Goal: Use online tool/utility: Utilize a website feature to perform a specific function

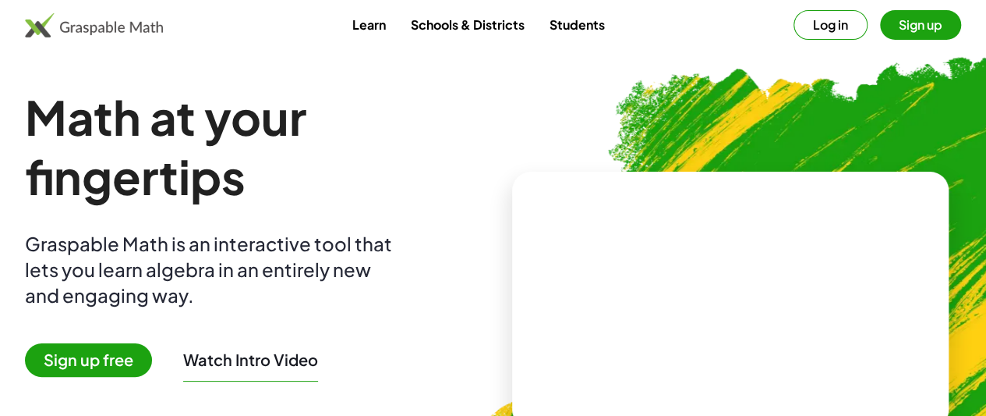
click at [809, 32] on button "Log in" at bounding box center [831, 25] width 74 height 30
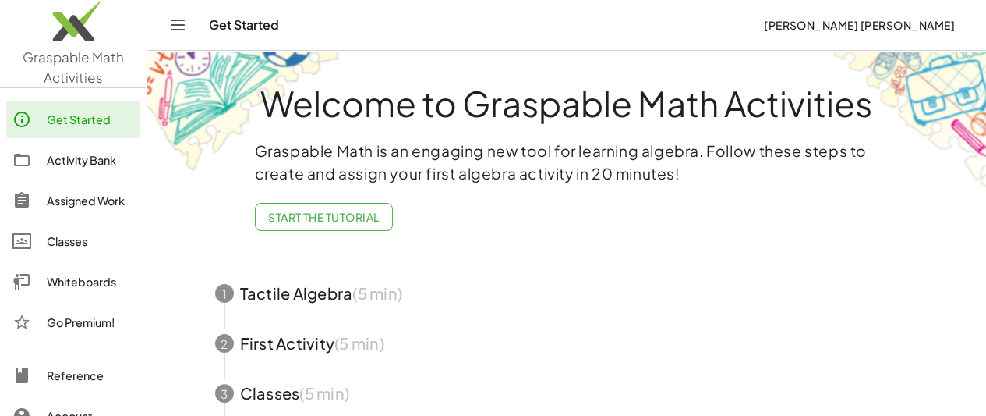
click at [80, 156] on div "Activity Bank" at bounding box center [90, 159] width 87 height 19
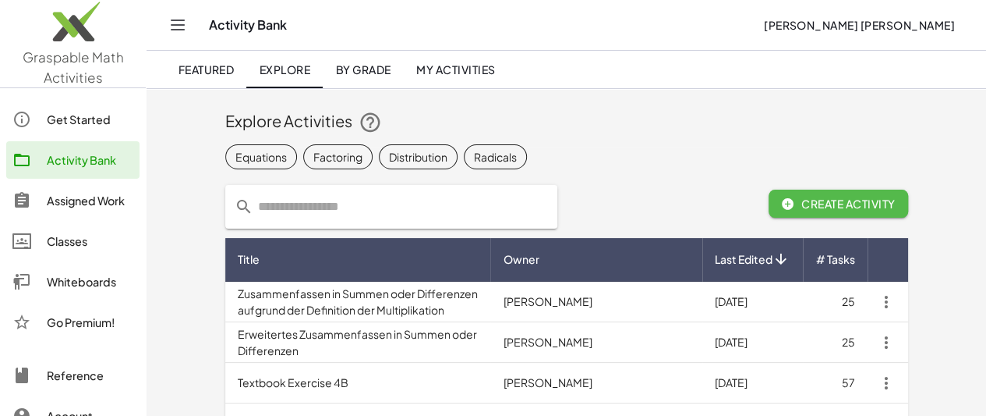
click at [876, 204] on span "Create Activity" at bounding box center [838, 204] width 115 height 14
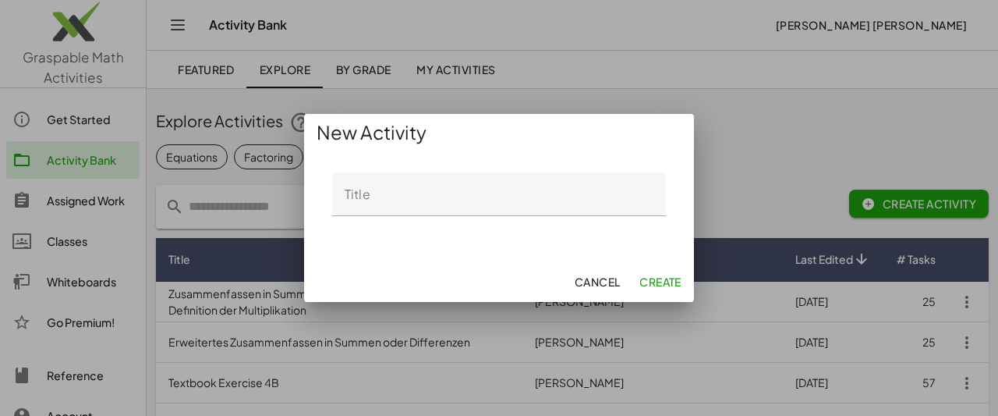
click at [610, 281] on span "Cancel" at bounding box center [597, 281] width 46 height 14
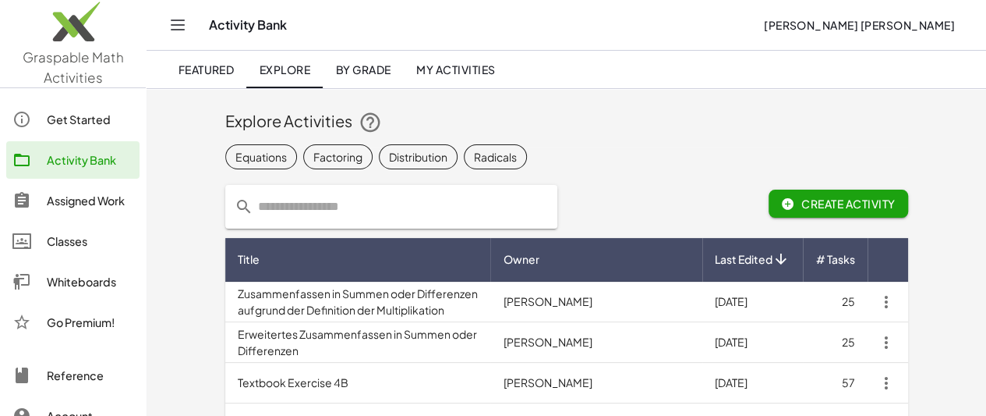
click at [80, 112] on div "Get Started" at bounding box center [90, 119] width 87 height 19
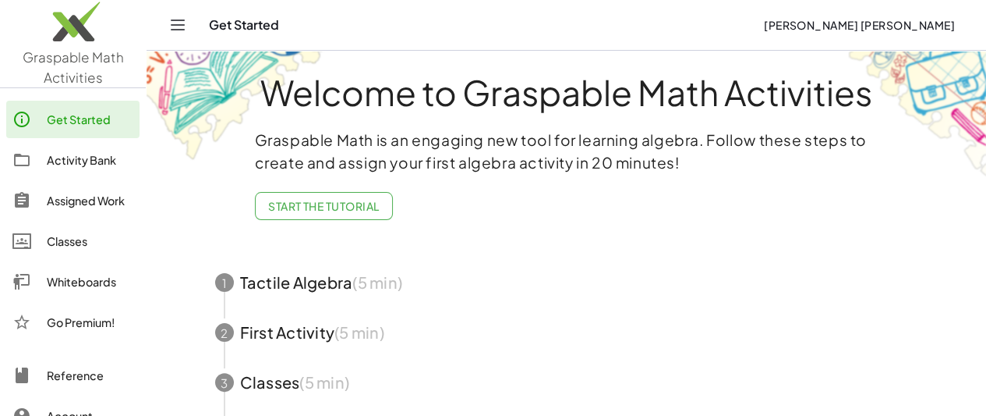
scroll to position [155, 0]
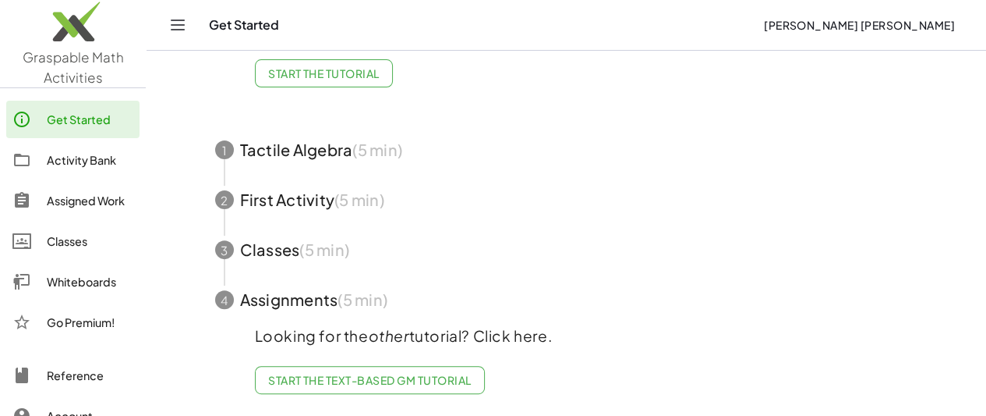
click at [385, 374] on span "Start the Text-based GM Tutorial" at bounding box center [370, 380] width 204 height 14
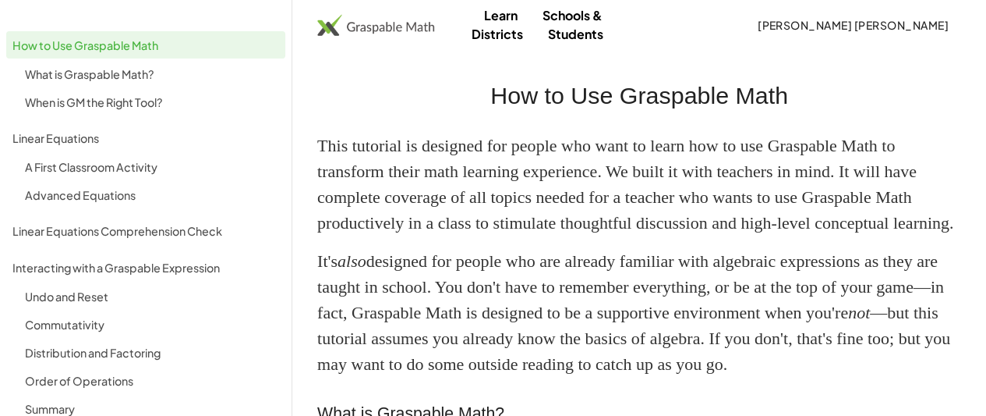
click at [392, 23] on img at bounding box center [375, 24] width 117 height 21
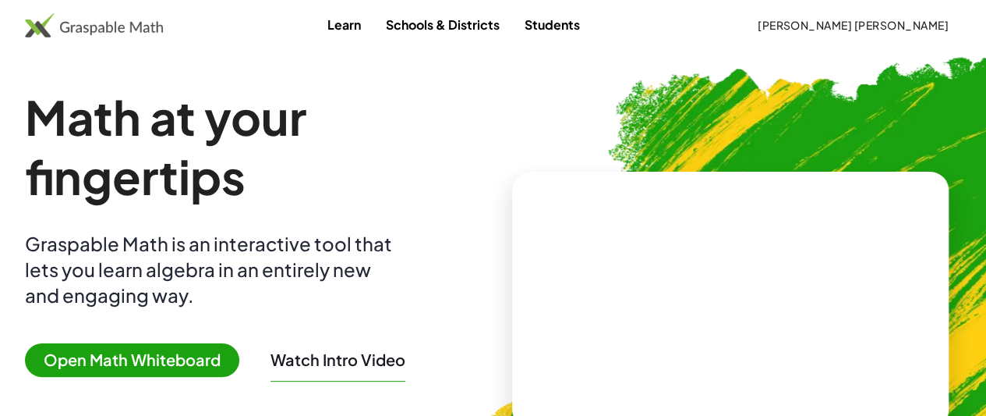
click at [582, 23] on link "Students" at bounding box center [552, 24] width 80 height 29
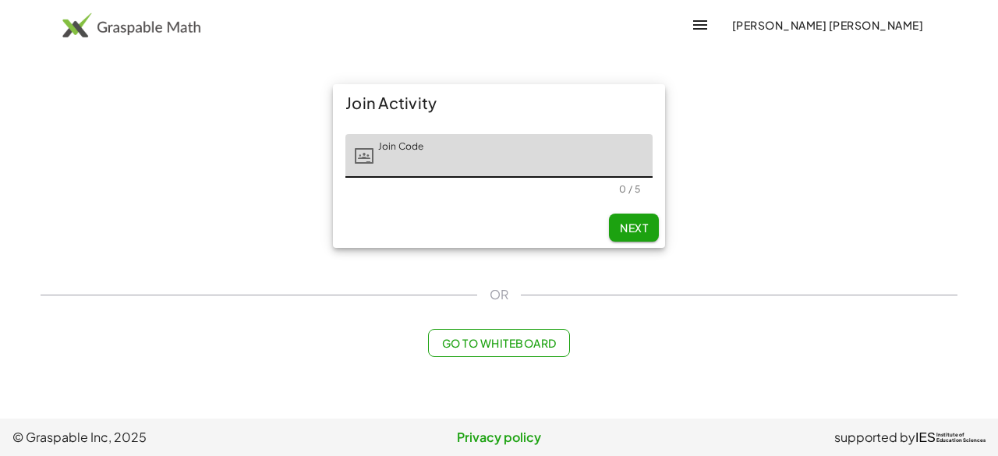
click at [512, 339] on span "Go to Whiteboard" at bounding box center [498, 343] width 115 height 14
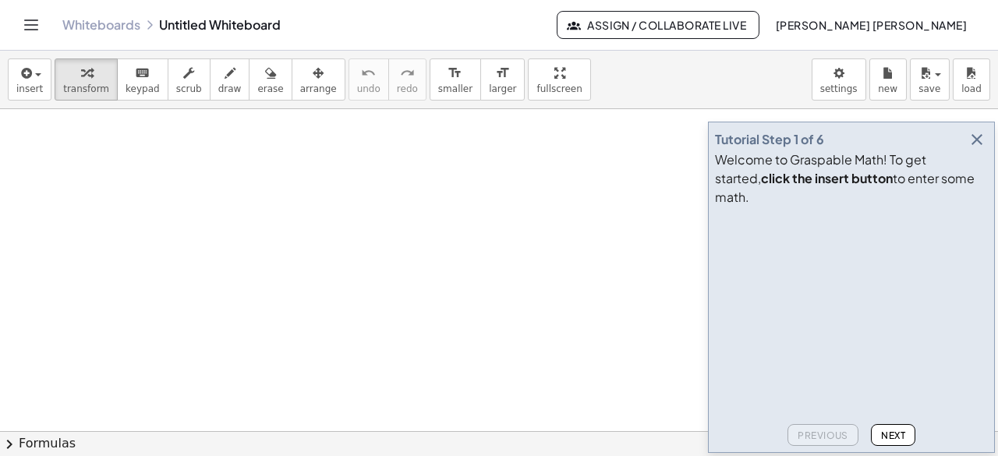
click at [150, 175] on div at bounding box center [499, 432] width 998 height 646
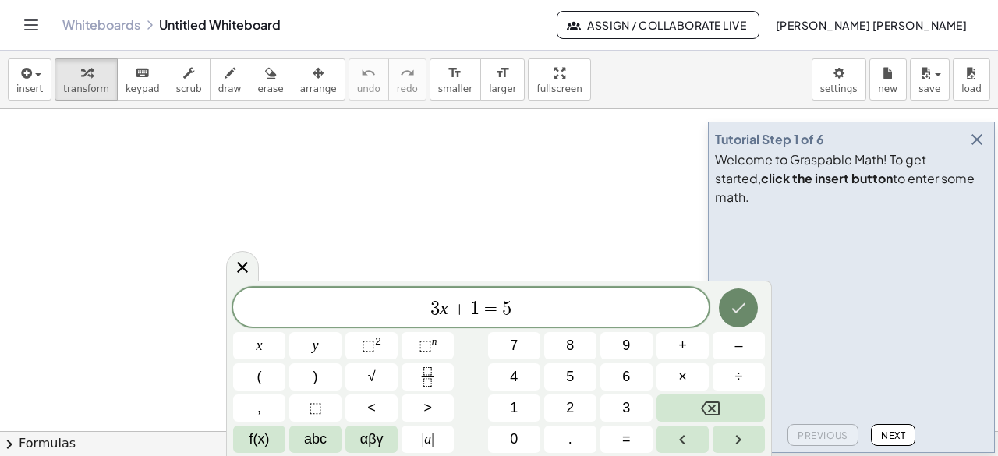
click at [735, 307] on icon "Done" at bounding box center [738, 308] width 19 height 19
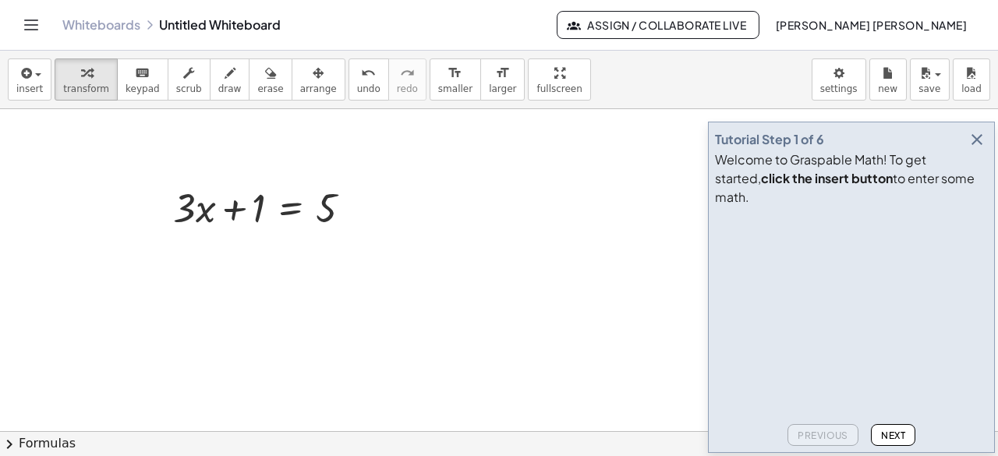
click at [401, 302] on div at bounding box center [499, 432] width 998 height 646
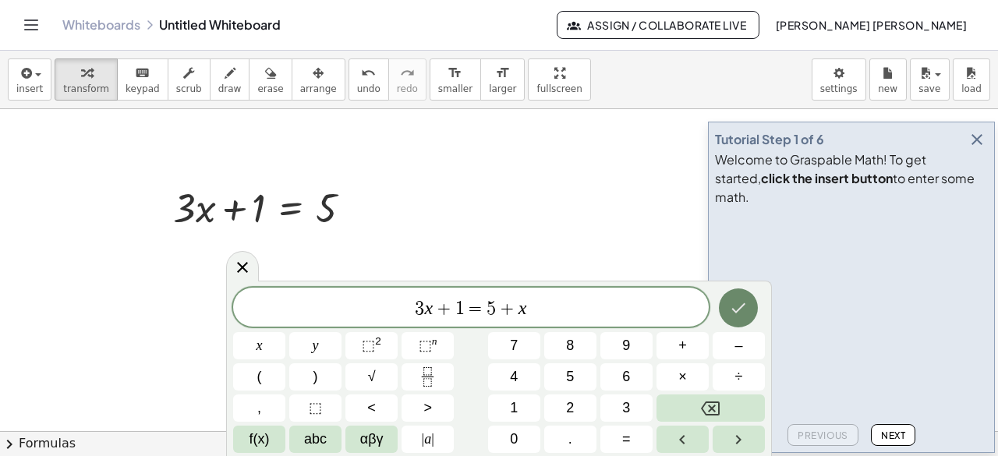
click at [740, 303] on icon "Done" at bounding box center [738, 308] width 19 height 19
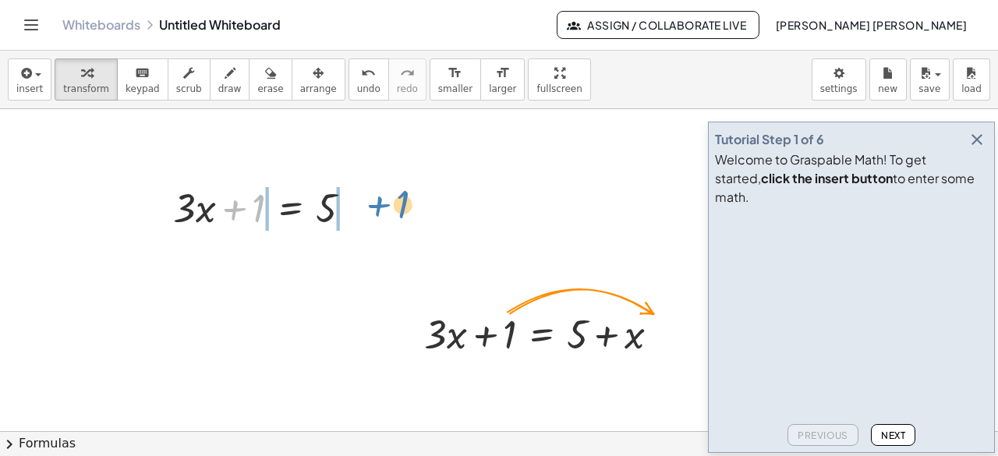
drag, startPoint x: 252, startPoint y: 213, endPoint x: 396, endPoint y: 209, distance: 144.3
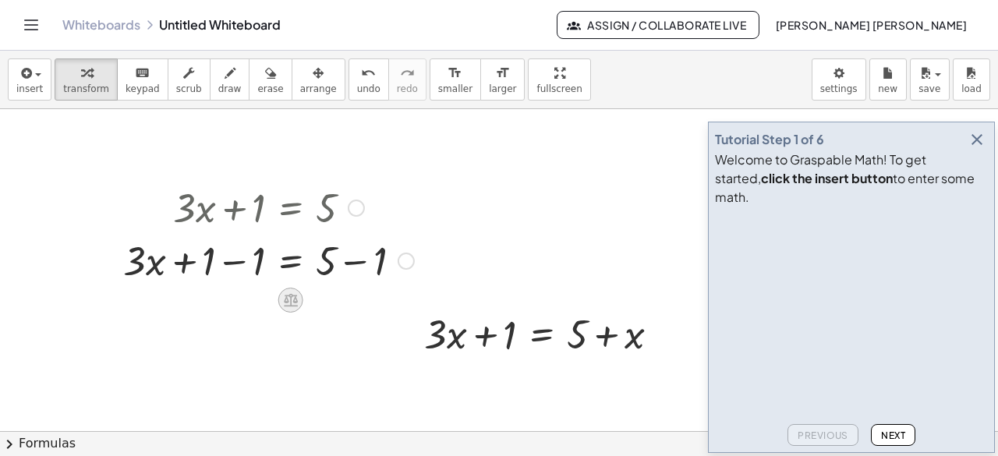
click at [293, 300] on icon at bounding box center [291, 300] width 14 height 13
click at [282, 335] on div at bounding box center [499, 432] width 998 height 646
click at [207, 342] on div at bounding box center [499, 432] width 998 height 646
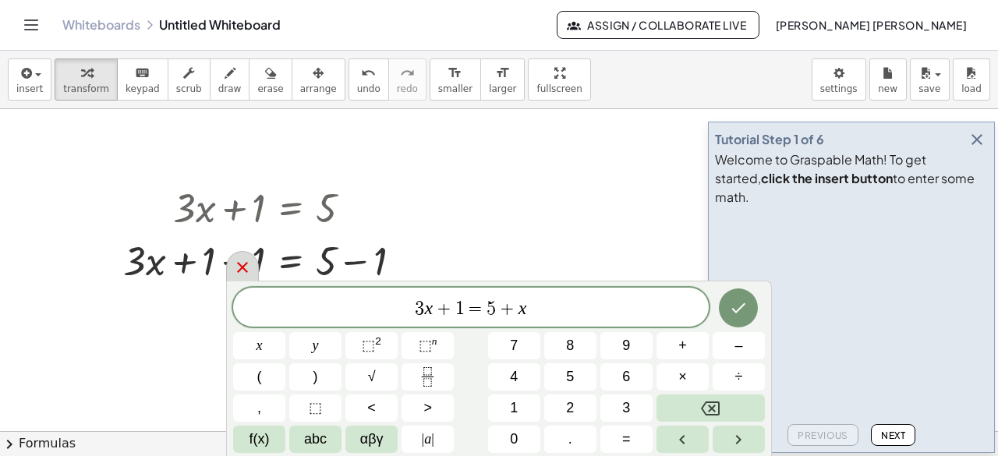
click at [246, 269] on icon at bounding box center [242, 267] width 19 height 19
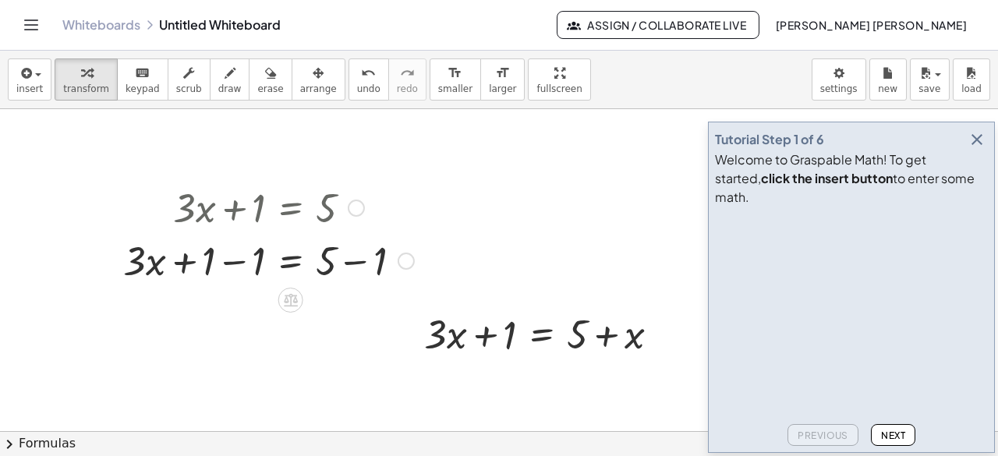
drag, startPoint x: 393, startPoint y: 324, endPoint x: 510, endPoint y: 250, distance: 138.4
click at [399, 203] on div "+ · 3 · x + 1 = 5 + · 3 · x = 5 + 1 − 1 + − 1 + · 3 · x + 1 = + 5 + x" at bounding box center [499, 432] width 998 height 646
drag, startPoint x: 546, startPoint y: 344, endPoint x: 476, endPoint y: 333, distance: 71.0
click at [476, 333] on div at bounding box center [547, 332] width 263 height 53
click at [664, 331] on div at bounding box center [663, 334] width 17 height 17
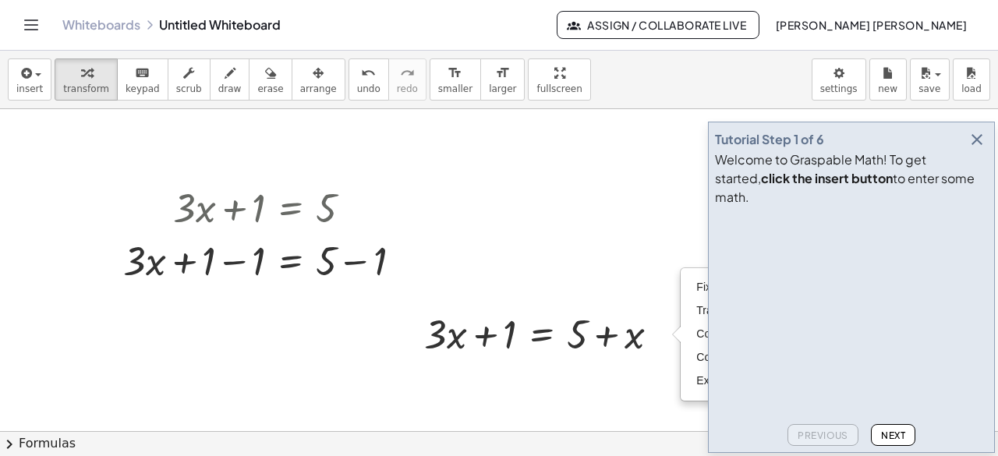
drag, startPoint x: 455, startPoint y: 225, endPoint x: 412, endPoint y: 227, distance: 42.9
click at [412, 227] on div "+ · 3 · x + 1 = 5 + · 3 · x = 5 + 1 − 1 + − 1 + · 3 · x + 1 = + 5 + x Fix a mis…" at bounding box center [499, 432] width 998 height 646
click at [976, 149] on icon "button" at bounding box center [977, 139] width 19 height 19
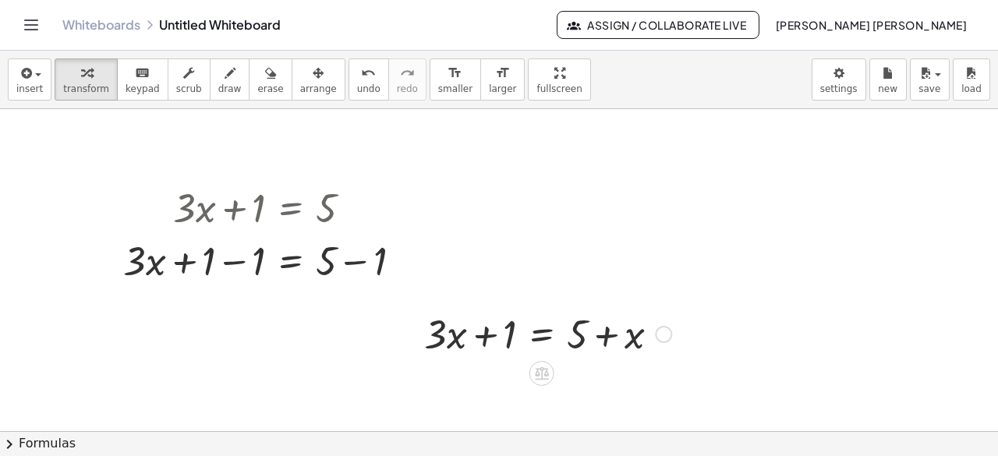
click at [664, 331] on div "Fix a mistake Transform line Copy line as LaTeX Copy derivation as LaTeX Expand…" at bounding box center [663, 334] width 17 height 17
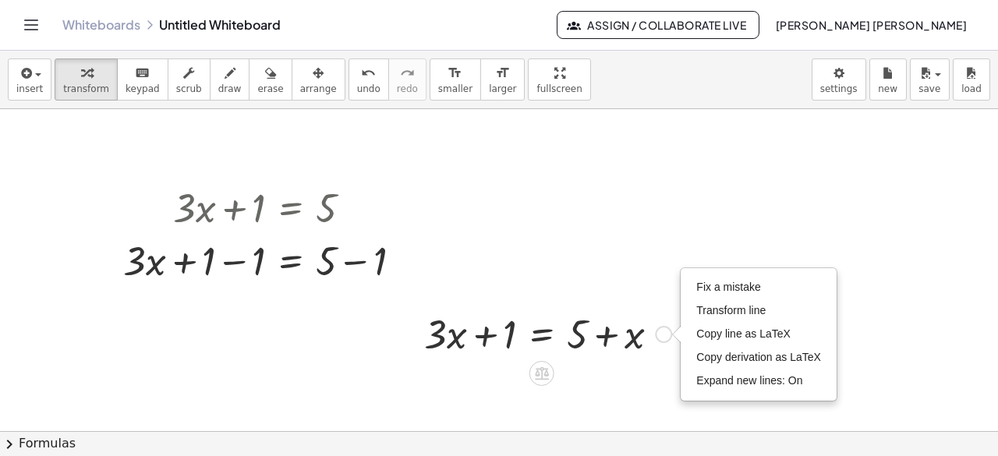
click at [621, 342] on div at bounding box center [547, 332] width 263 height 53
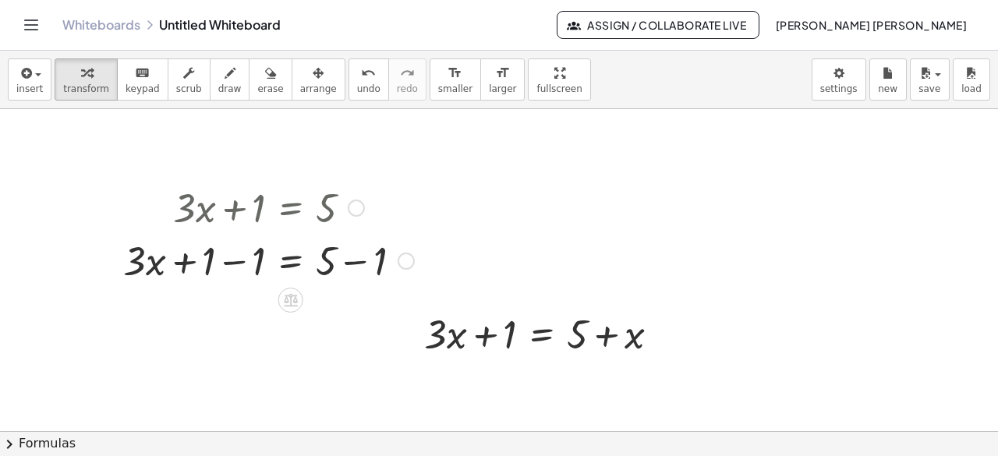
click at [402, 262] on div at bounding box center [406, 261] width 17 height 17
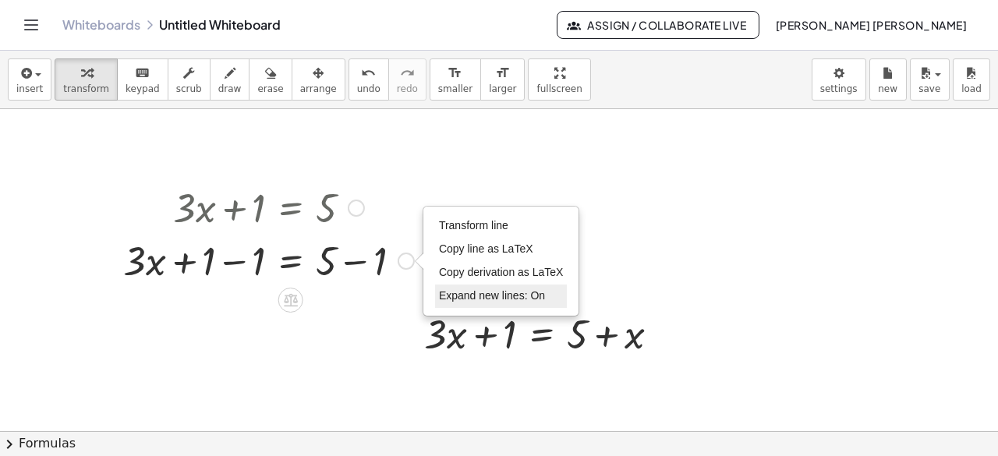
click at [483, 295] on span "Expand new lines: On" at bounding box center [492, 295] width 106 height 12
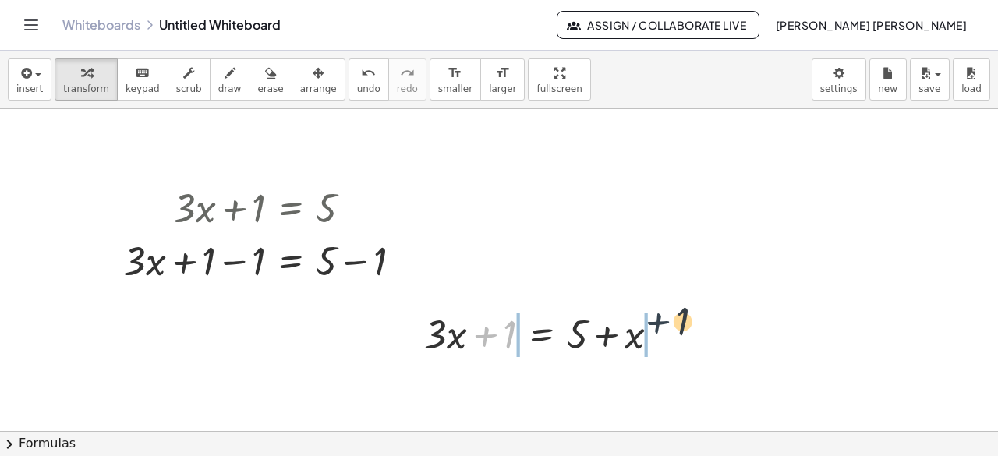
drag, startPoint x: 502, startPoint y: 343, endPoint x: 689, endPoint y: 329, distance: 186.9
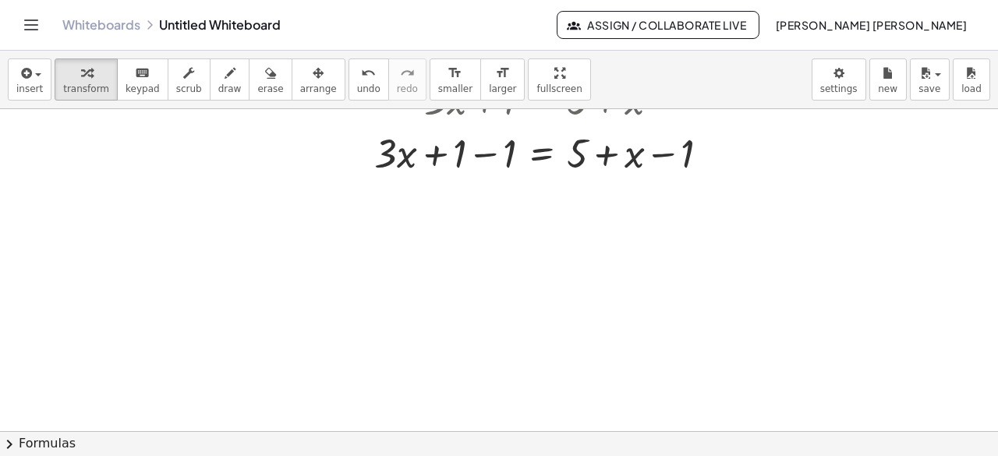
scroll to position [156, 0]
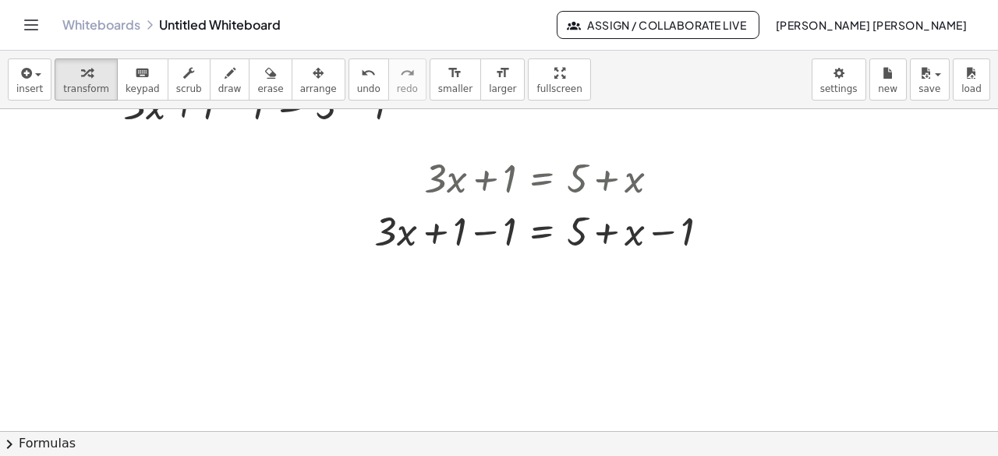
click at [681, 264] on div at bounding box center [499, 276] width 998 height 646
click at [482, 235] on div at bounding box center [547, 230] width 363 height 53
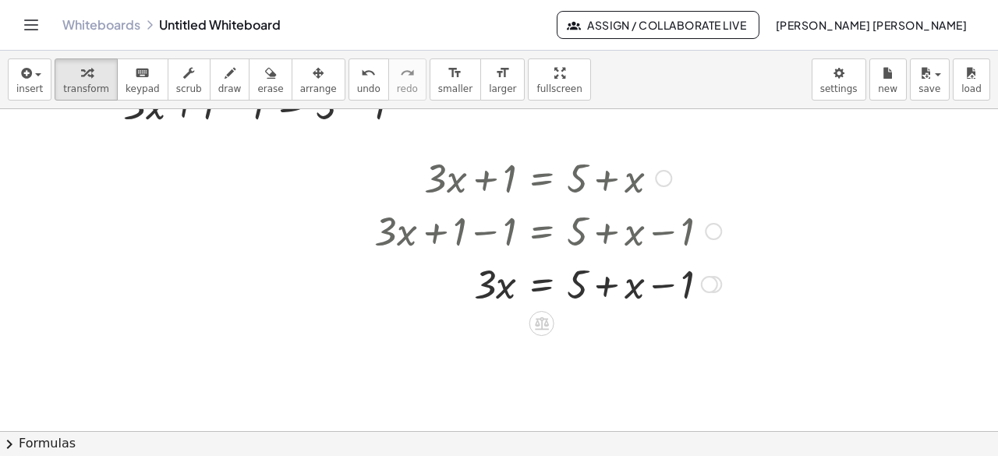
click at [625, 289] on div at bounding box center [547, 283] width 363 height 53
click at [669, 287] on div at bounding box center [547, 283] width 363 height 53
click at [594, 288] on div at bounding box center [547, 283] width 363 height 53
drag, startPoint x: 671, startPoint y: 282, endPoint x: 597, endPoint y: 288, distance: 73.5
click at [597, 288] on div at bounding box center [547, 283] width 363 height 53
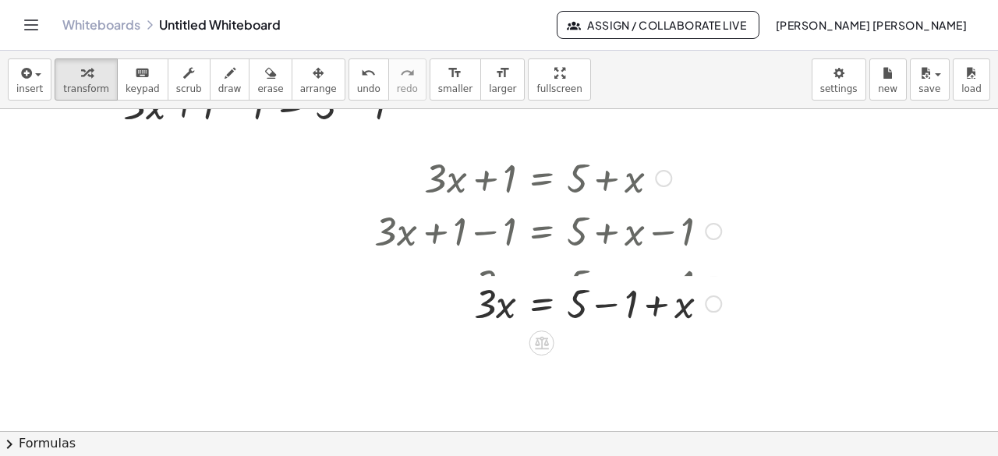
click at [601, 285] on div at bounding box center [547, 283] width 363 height 53
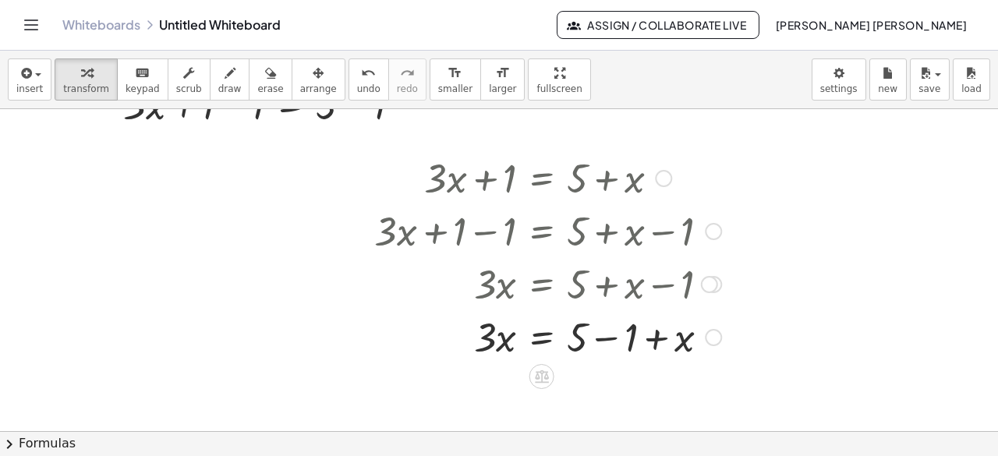
click at [608, 333] on div at bounding box center [547, 336] width 363 height 53
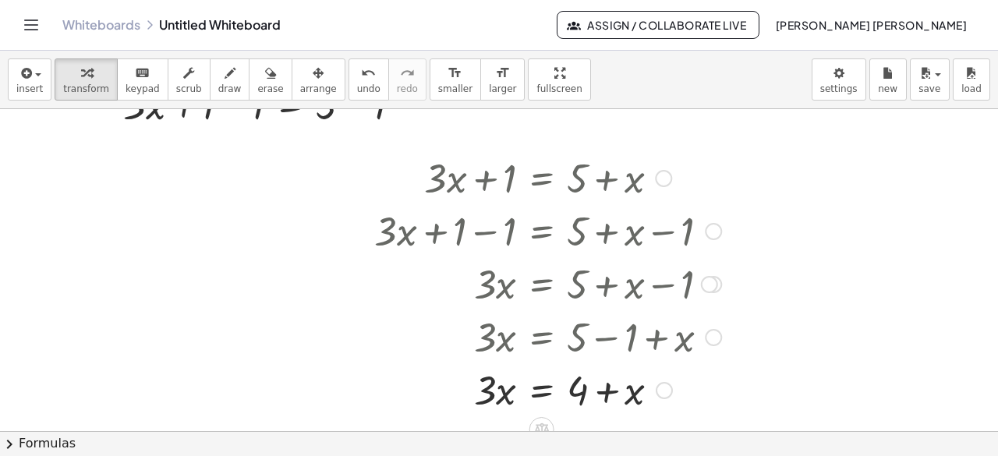
scroll to position [234, 0]
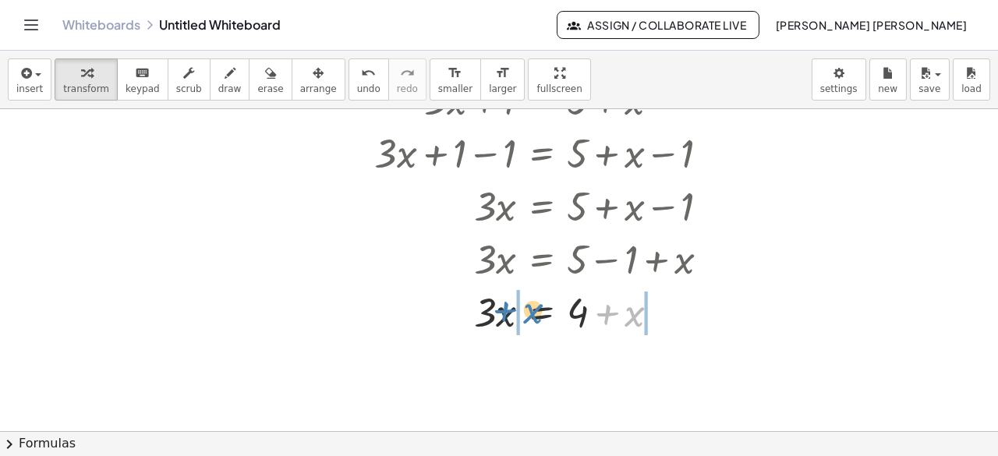
drag, startPoint x: 633, startPoint y: 317, endPoint x: 531, endPoint y: 313, distance: 102.2
click at [531, 313] on div at bounding box center [547, 311] width 363 height 53
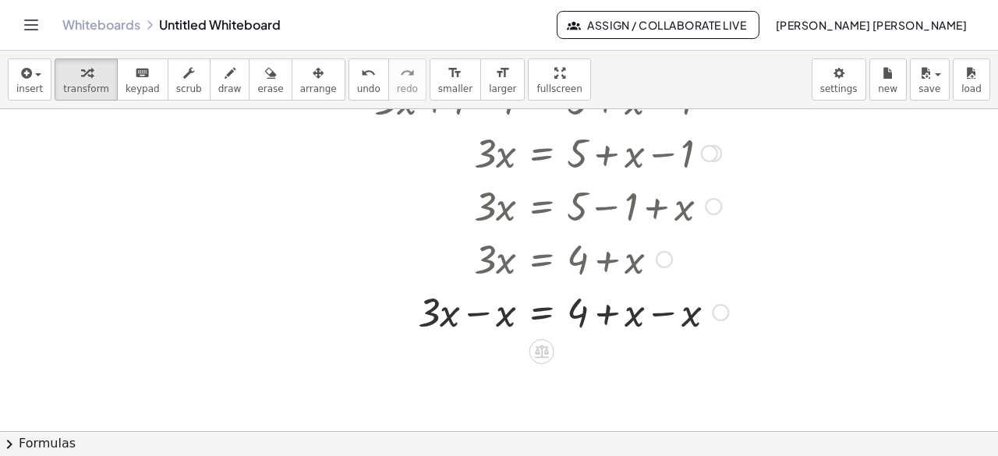
scroll to position [312, 0]
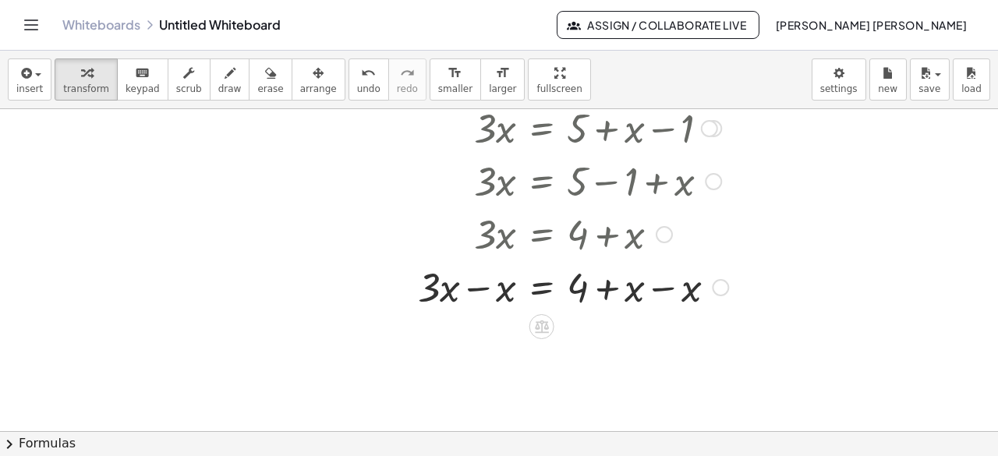
click at [660, 288] on div at bounding box center [551, 286] width 370 height 53
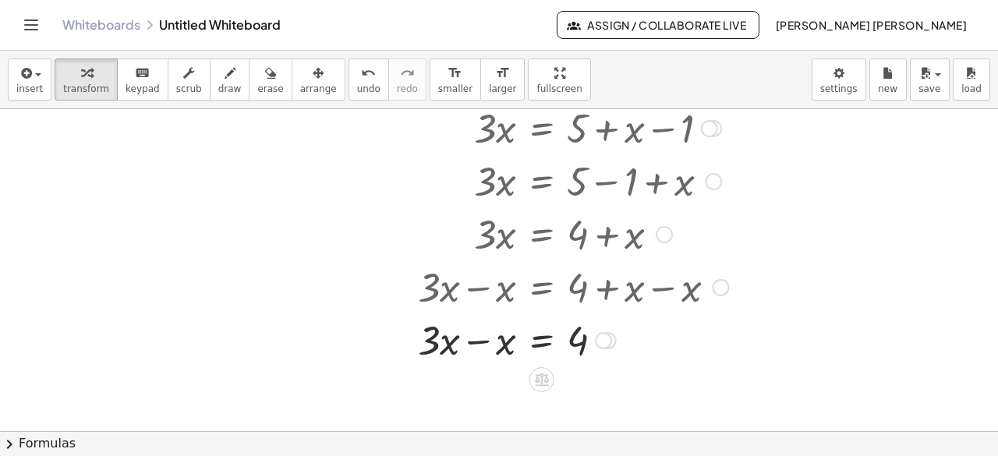
scroll to position [323, 0]
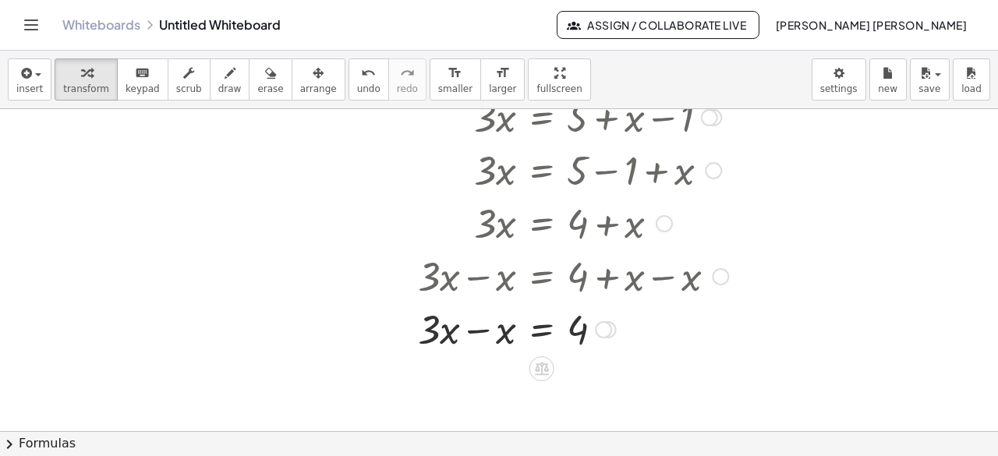
click at [479, 329] on div at bounding box center [551, 328] width 370 height 53
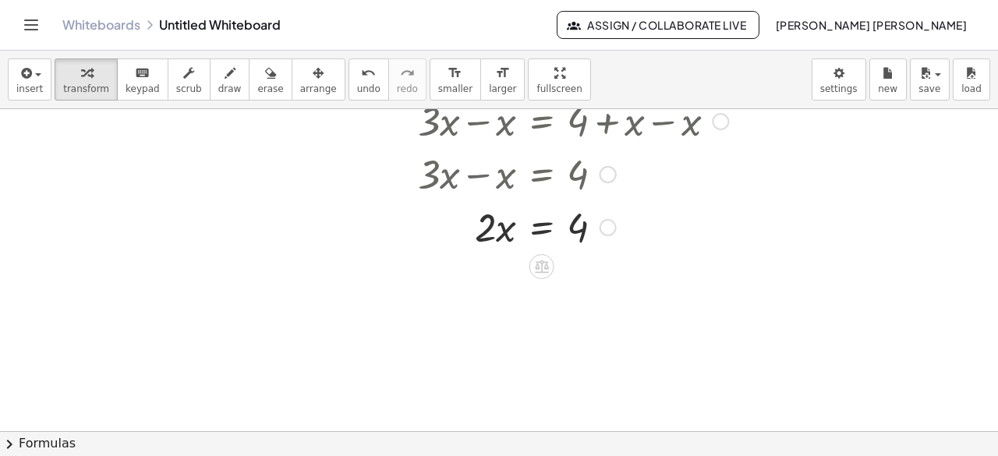
scroll to position [479, 0]
drag, startPoint x: 486, startPoint y: 232, endPoint x: 604, endPoint y: 251, distance: 119.3
click at [491, 289] on div at bounding box center [551, 291] width 370 height 78
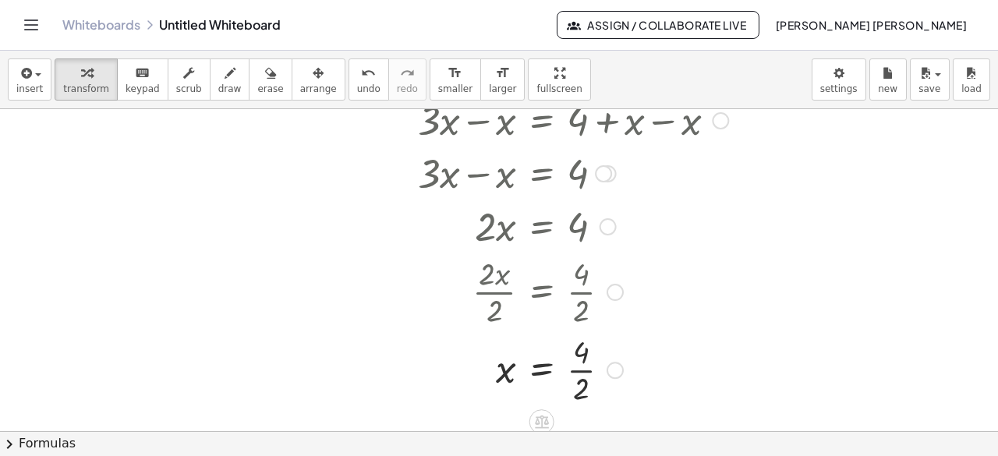
click at [572, 363] on div at bounding box center [551, 369] width 370 height 78
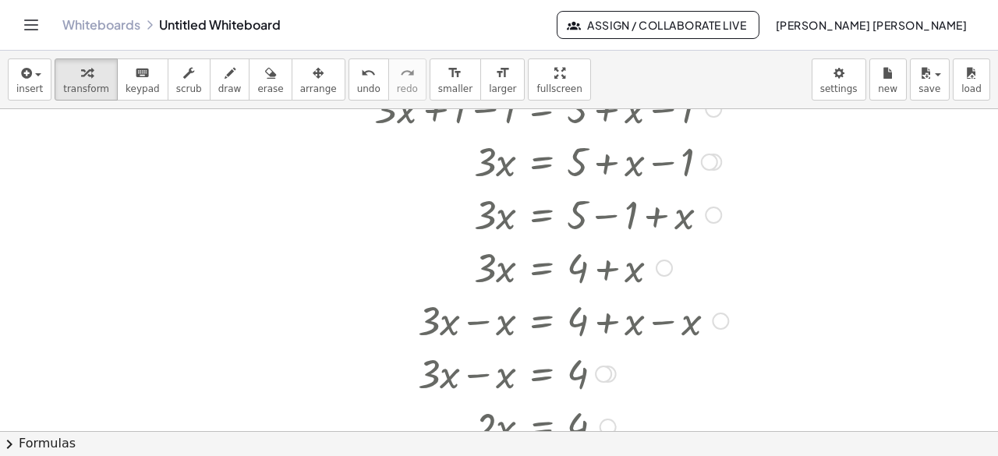
scroll to position [167, 0]
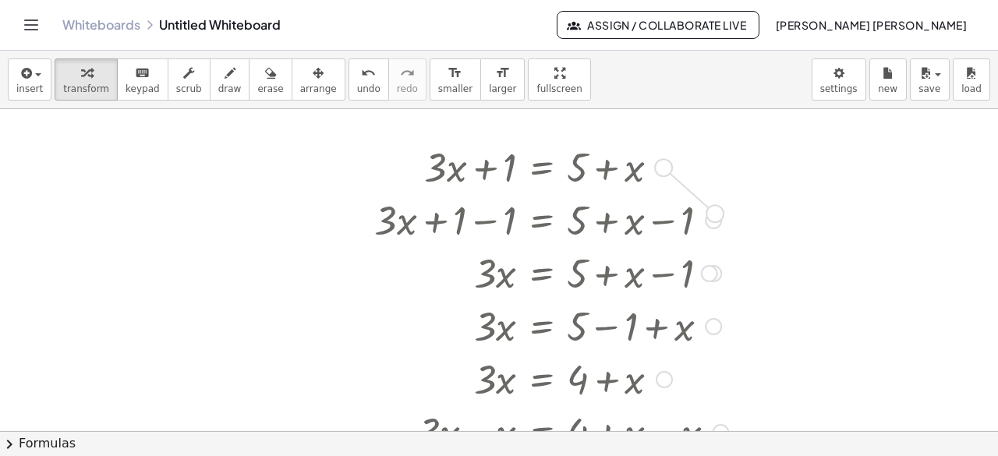
drag, startPoint x: 662, startPoint y: 165, endPoint x: 710, endPoint y: 215, distance: 70.0
click at [542, 168] on div "+ · 3 · x + 1 = + 5 + x + · 3 · x + 1 − 1 = + 5 + x − 1 + · 3 · x + 0 = + 5 + x…" at bounding box center [542, 168] width 0 height 0
drag, startPoint x: 663, startPoint y: 166, endPoint x: 853, endPoint y: 158, distance: 190.5
click at [853, 158] on div "+ · 3 · x + 1 = 5 + · 3 · x = 5 + 1 − 1 + − 1 Transform line Copy line as LaTeX…" at bounding box center [499, 265] width 998 height 646
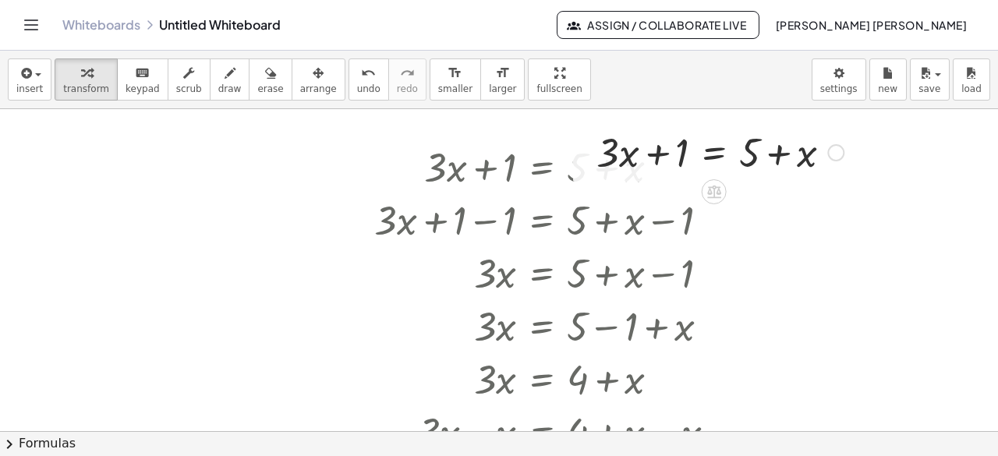
click at [750, 153] on div at bounding box center [720, 151] width 263 height 53
click at [835, 154] on div at bounding box center [835, 152] width 17 height 17
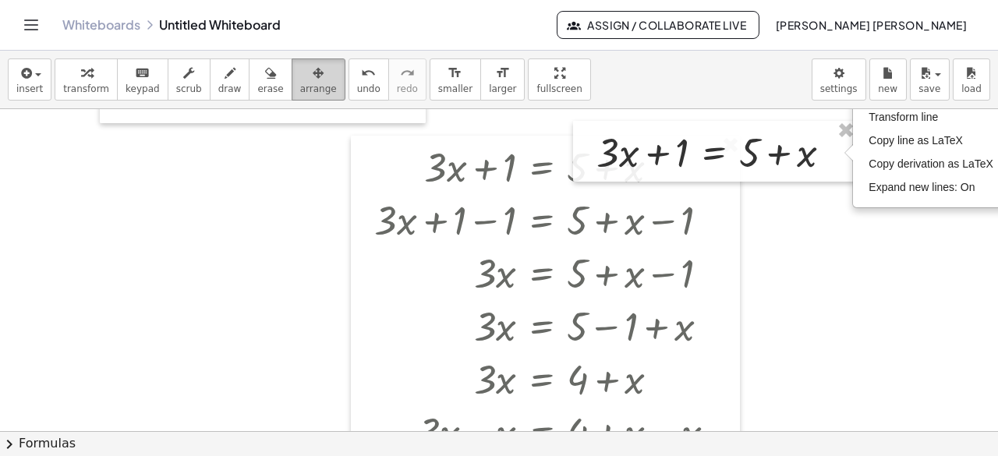
click at [317, 70] on div "button" at bounding box center [318, 72] width 37 height 19
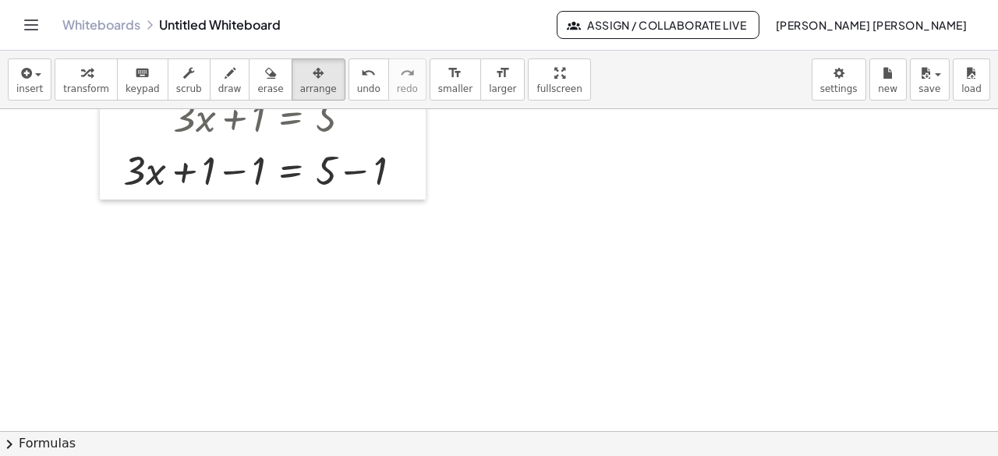
scroll to position [0, 0]
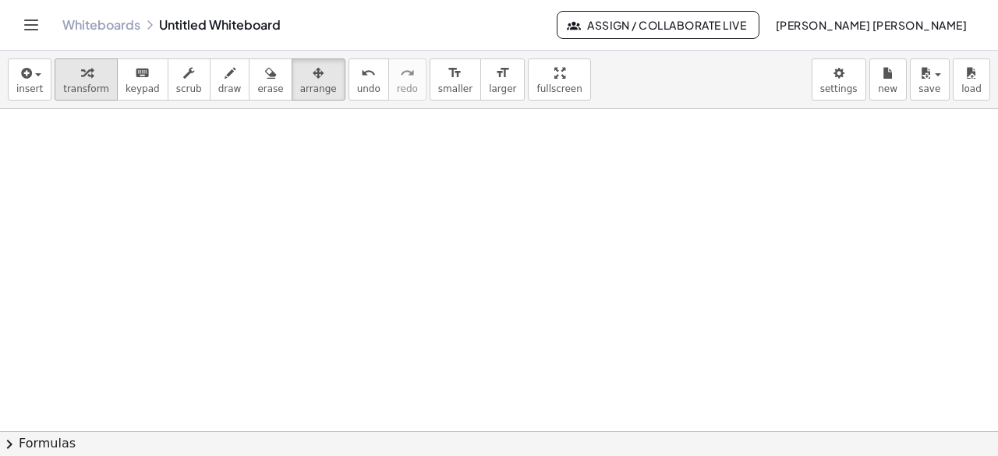
click at [71, 83] on span "transform" at bounding box center [86, 88] width 46 height 11
click at [16, 87] on span "insert" at bounding box center [29, 88] width 27 height 11
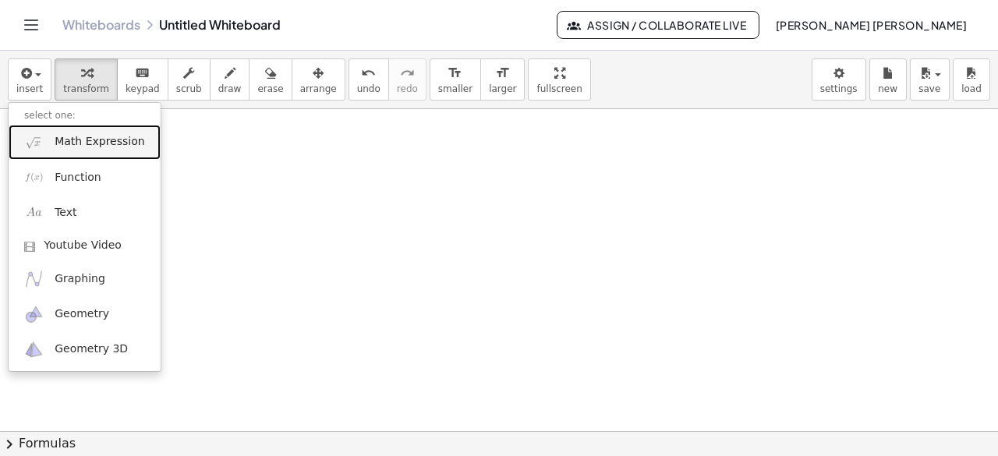
click at [102, 143] on span "Math Expression" at bounding box center [100, 142] width 90 height 16
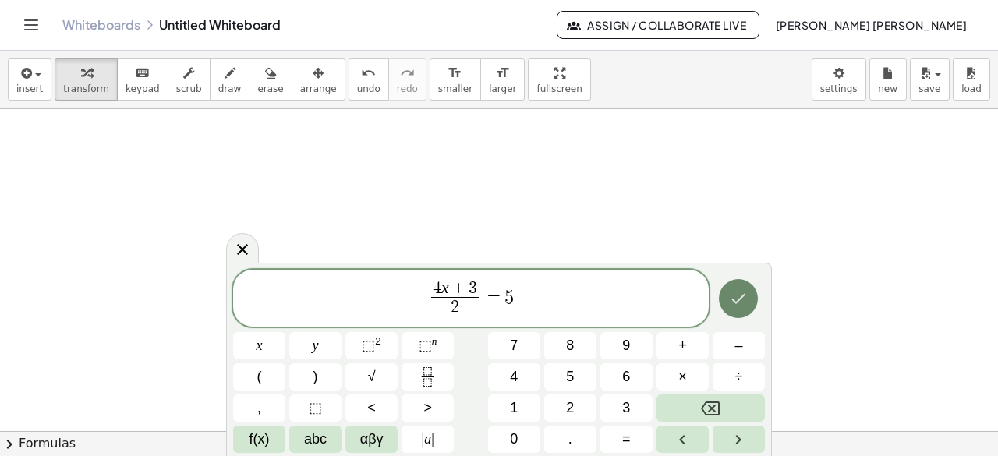
click at [742, 299] on icon "Done" at bounding box center [739, 299] width 14 height 10
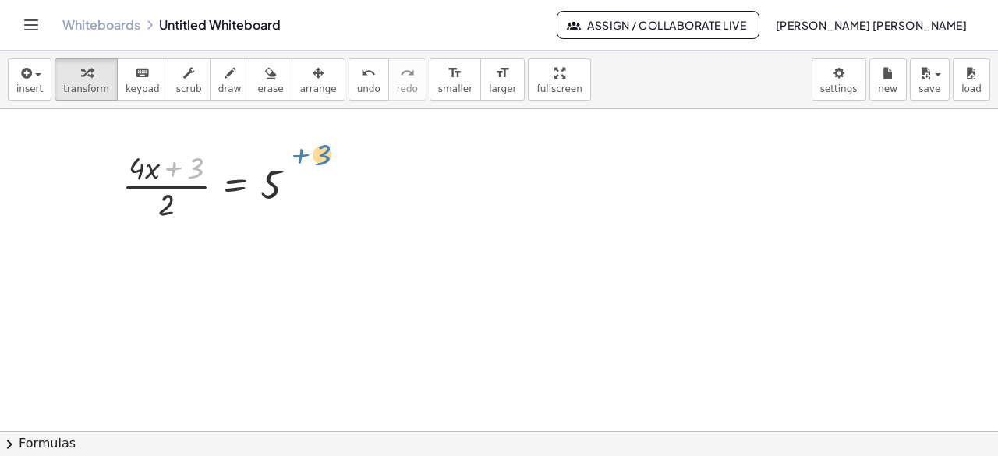
drag, startPoint x: 186, startPoint y: 166, endPoint x: 321, endPoint y: 183, distance: 136.8
drag, startPoint x: 192, startPoint y: 168, endPoint x: 368, endPoint y: 171, distance: 176.3
drag, startPoint x: 160, startPoint y: 204, endPoint x: 281, endPoint y: 191, distance: 122.3
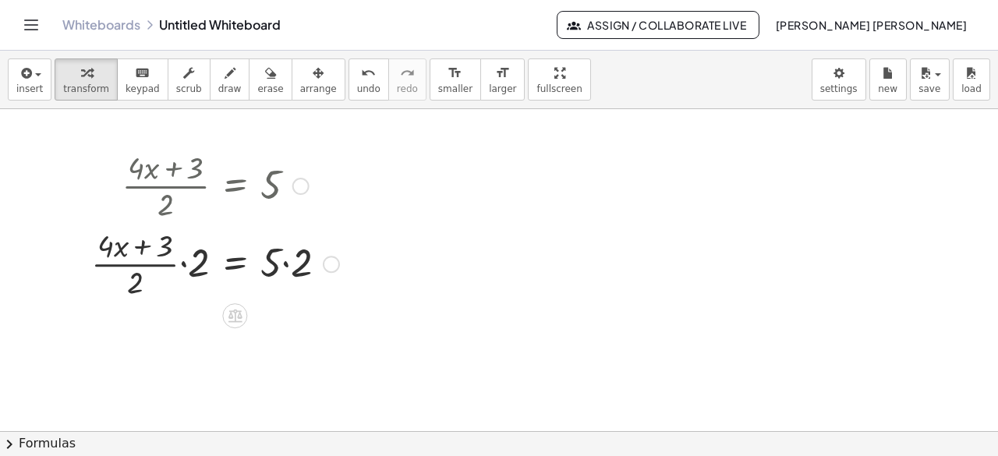
click at [189, 262] on div at bounding box center [215, 263] width 264 height 78
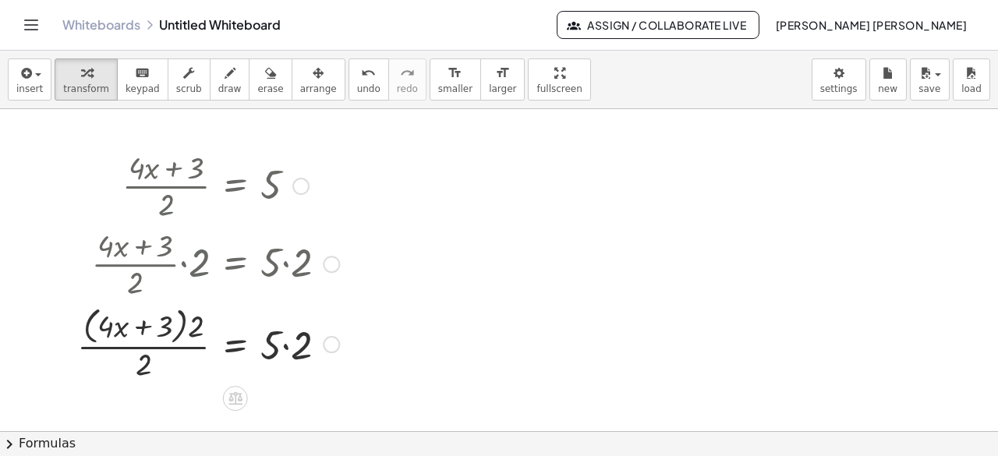
click at [143, 368] on div at bounding box center [208, 343] width 278 height 83
click at [200, 321] on div at bounding box center [208, 343] width 278 height 83
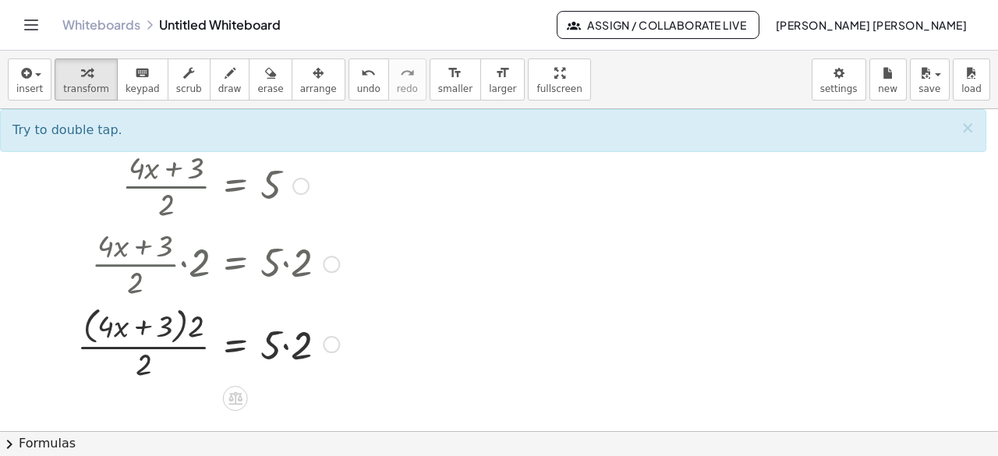
click at [178, 342] on div at bounding box center [208, 343] width 278 height 83
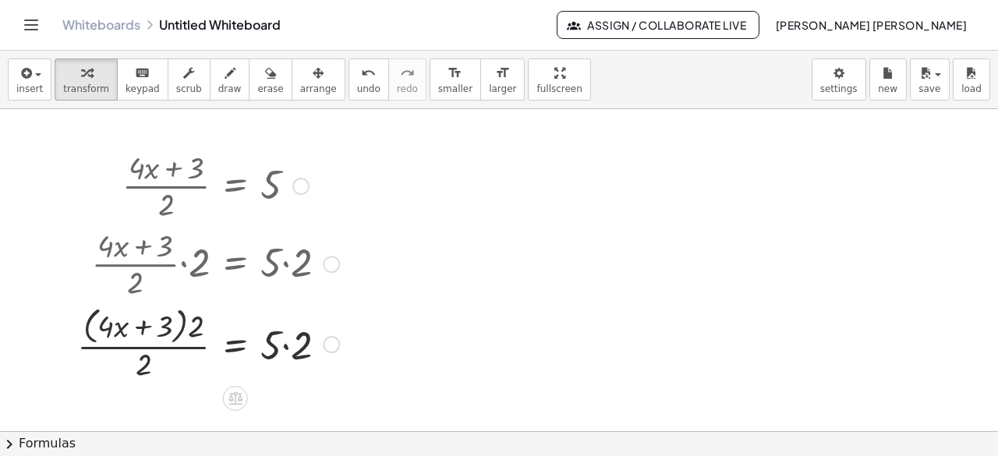
click at [132, 361] on div at bounding box center [208, 343] width 278 height 83
click at [151, 363] on div at bounding box center [208, 343] width 278 height 83
click at [189, 317] on div at bounding box center [208, 343] width 278 height 83
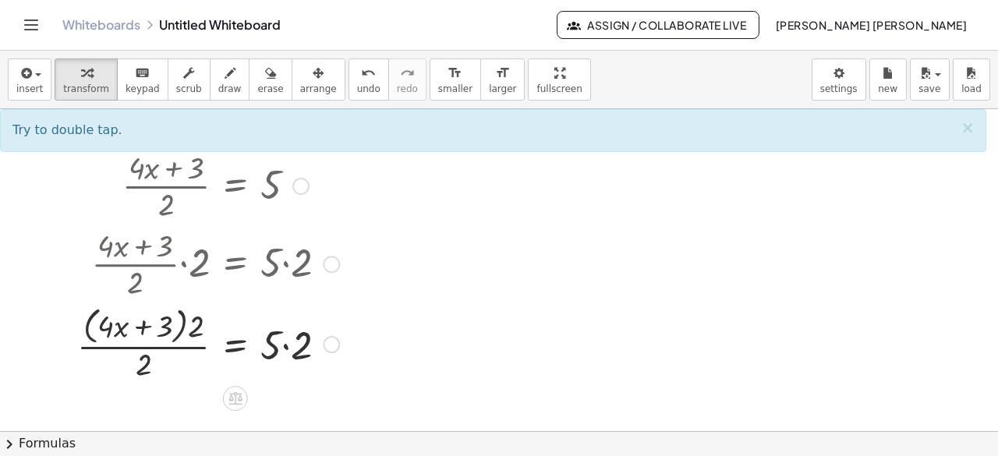
click at [154, 360] on div at bounding box center [208, 343] width 278 height 83
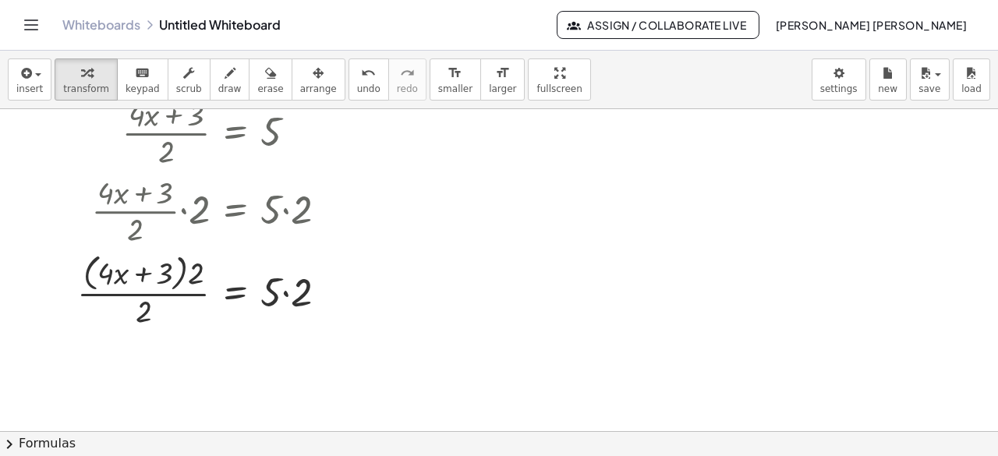
scroll to position [78, 0]
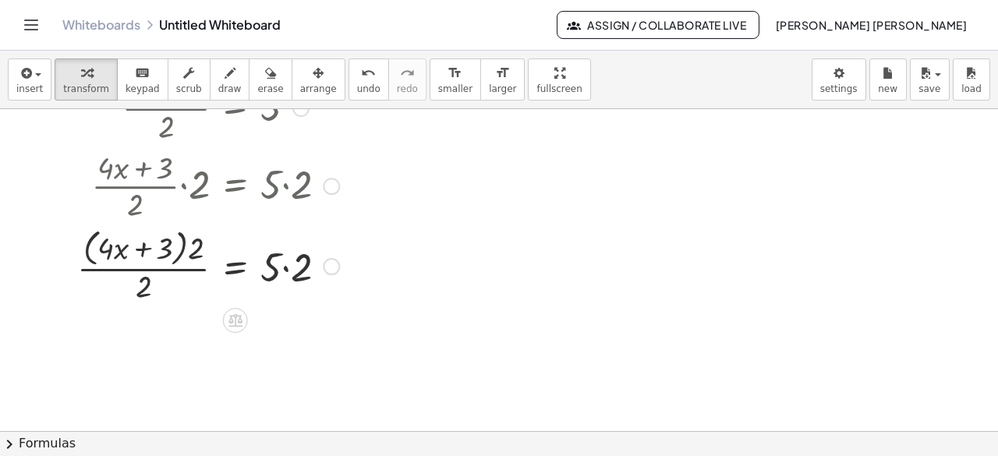
click at [195, 239] on div at bounding box center [208, 265] width 278 height 83
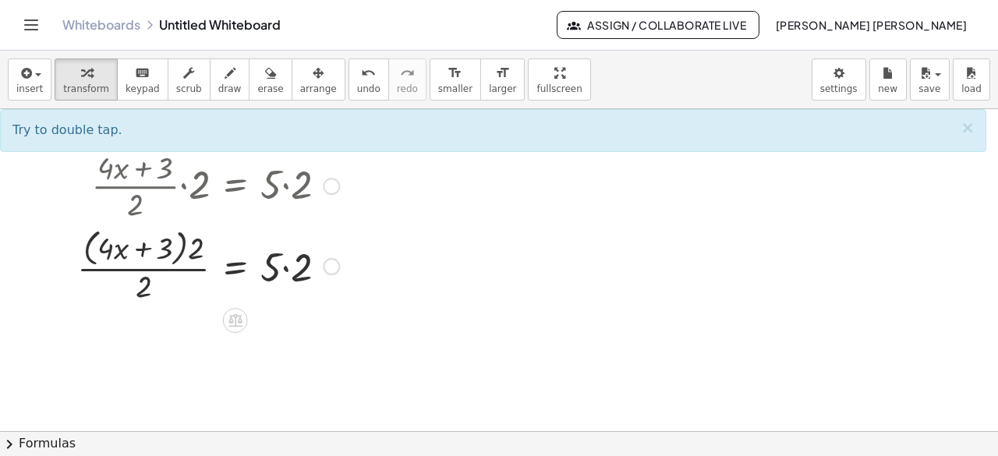
click at [143, 284] on div at bounding box center [208, 265] width 278 height 83
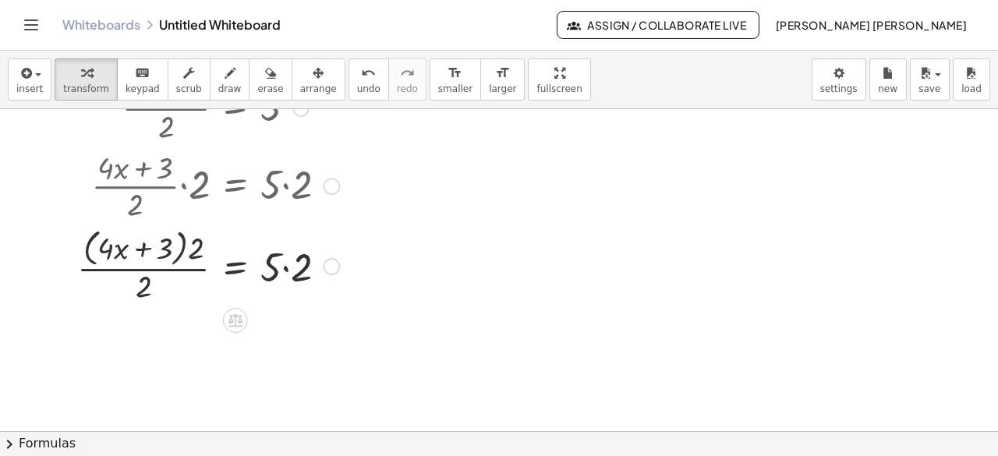
click at [282, 271] on div at bounding box center [208, 265] width 278 height 83
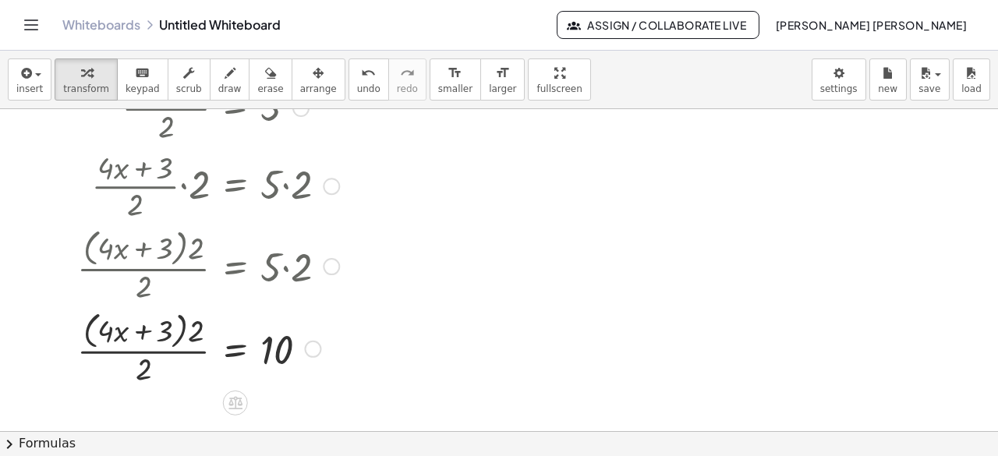
click at [193, 327] on div at bounding box center [208, 347] width 278 height 83
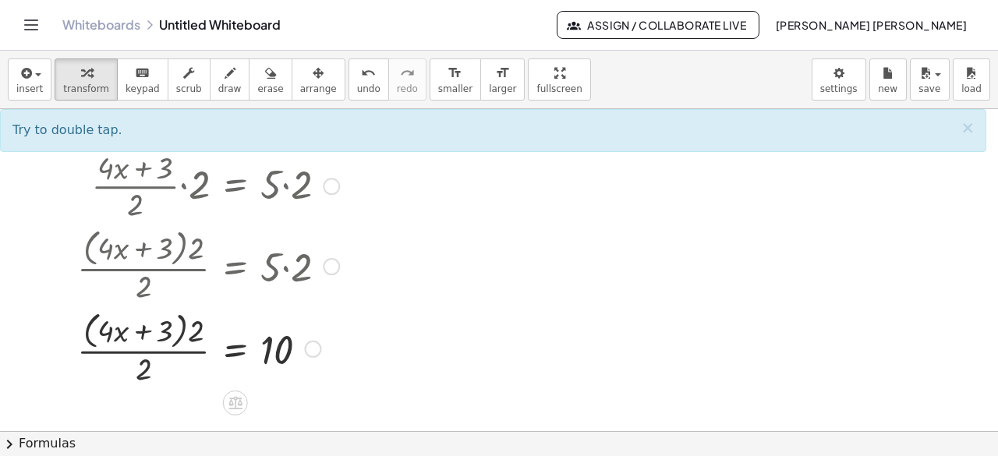
click at [150, 366] on div at bounding box center [208, 347] width 278 height 83
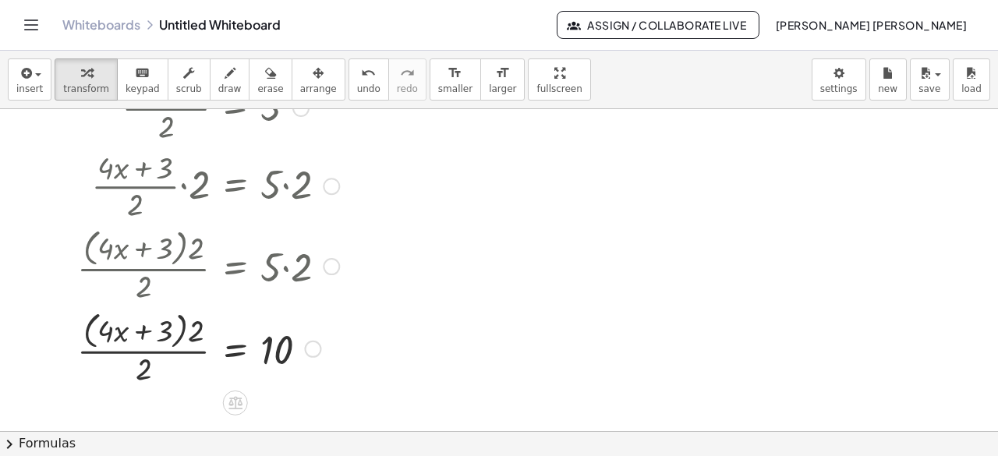
click at [181, 337] on div at bounding box center [208, 347] width 278 height 83
click at [130, 365] on div at bounding box center [208, 347] width 278 height 83
click at [154, 367] on div at bounding box center [208, 347] width 278 height 83
click at [189, 327] on div at bounding box center [208, 347] width 278 height 83
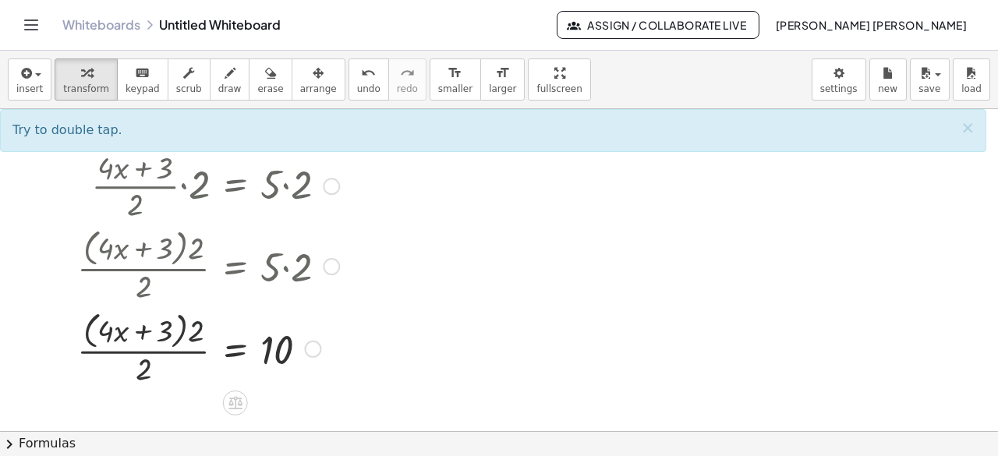
click at [149, 362] on div at bounding box center [208, 347] width 278 height 83
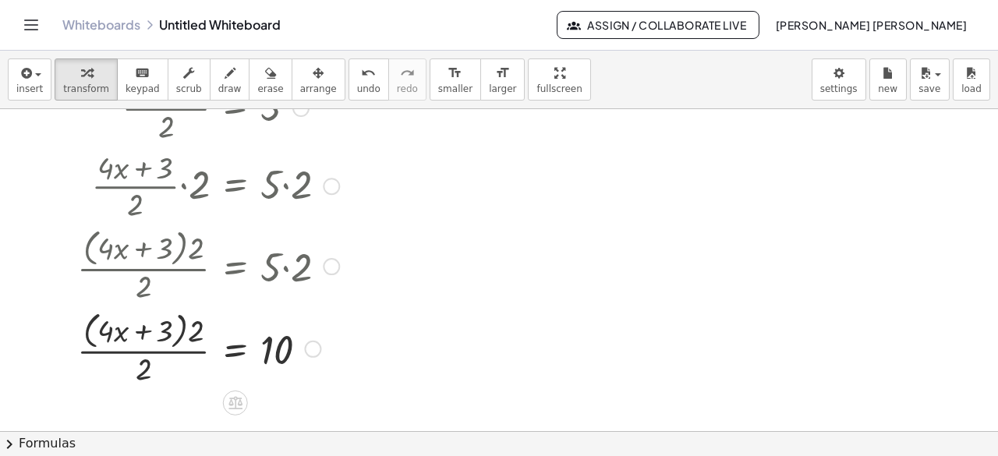
click at [189, 333] on div at bounding box center [208, 347] width 278 height 83
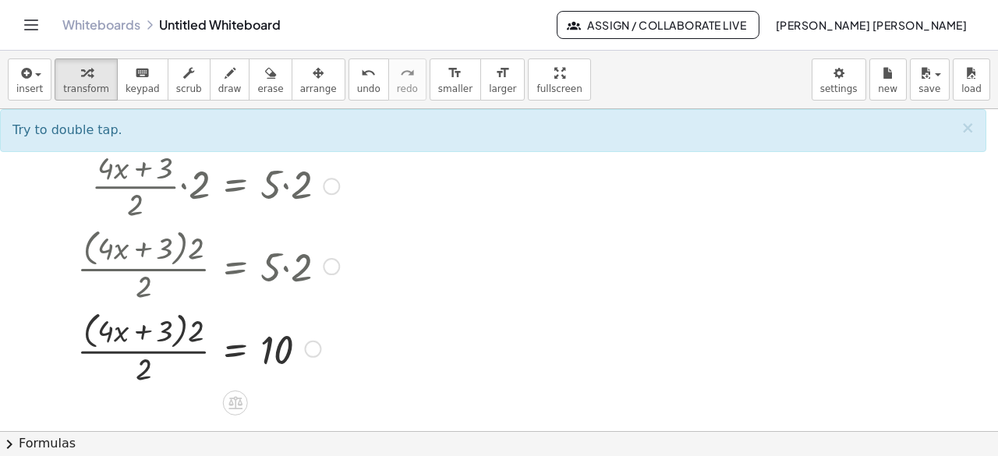
click at [148, 367] on div at bounding box center [208, 347] width 278 height 83
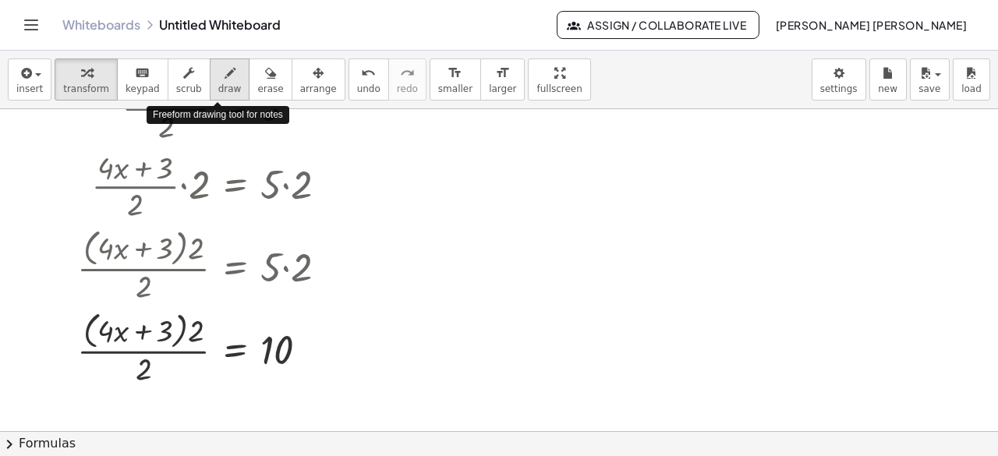
click at [224, 75] on div "button" at bounding box center [229, 72] width 23 height 19
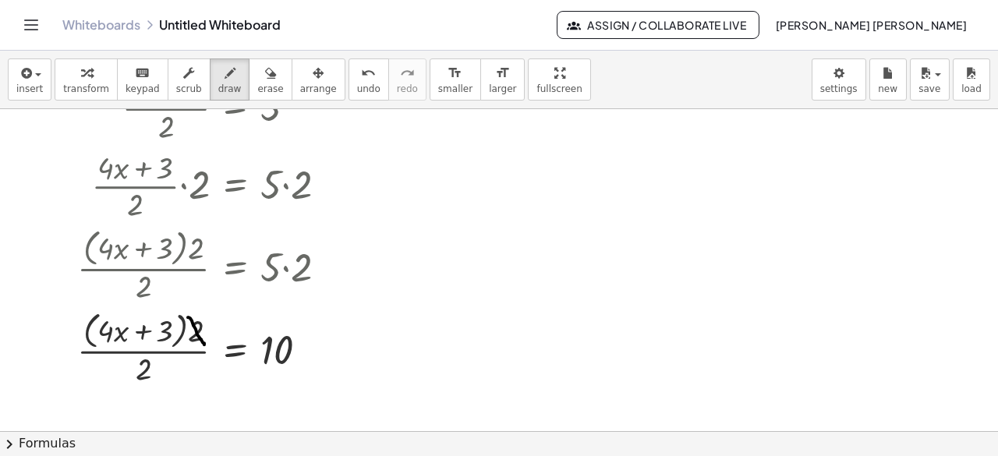
drag, startPoint x: 188, startPoint y: 317, endPoint x: 206, endPoint y: 348, distance: 36.0
click at [206, 348] on div at bounding box center [499, 354] width 998 height 646
drag, startPoint x: 134, startPoint y: 356, endPoint x: 154, endPoint y: 381, distance: 31.7
click at [154, 381] on div at bounding box center [499, 354] width 998 height 646
click at [83, 85] on span "transform" at bounding box center [86, 88] width 46 height 11
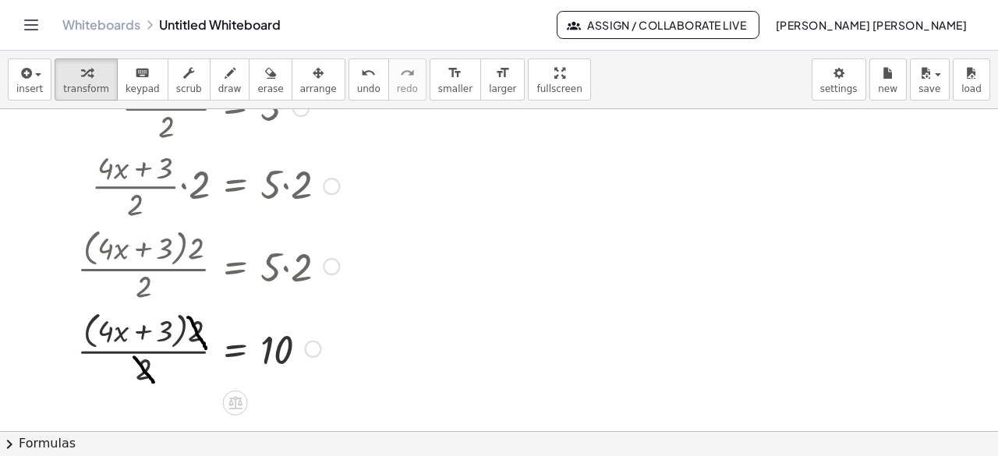
click at [310, 352] on div at bounding box center [312, 349] width 17 height 17
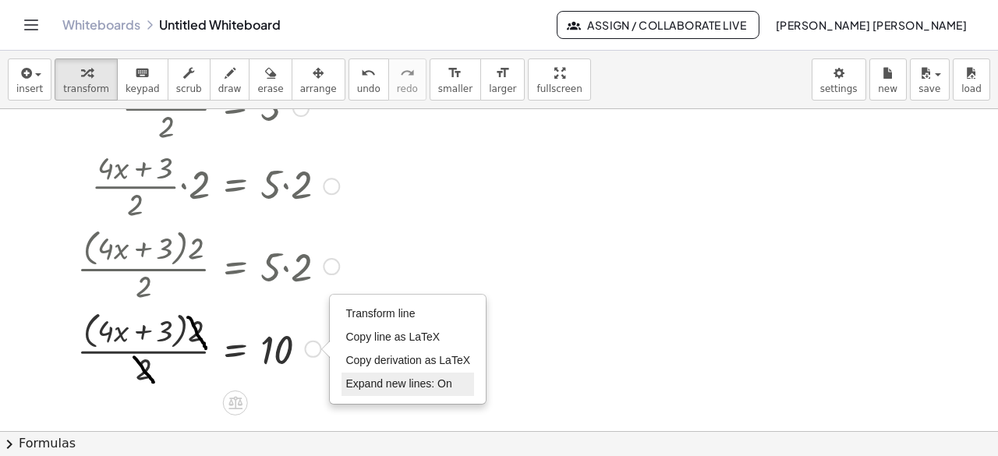
click at [384, 384] on span "Expand new lines: On" at bounding box center [398, 383] width 106 height 12
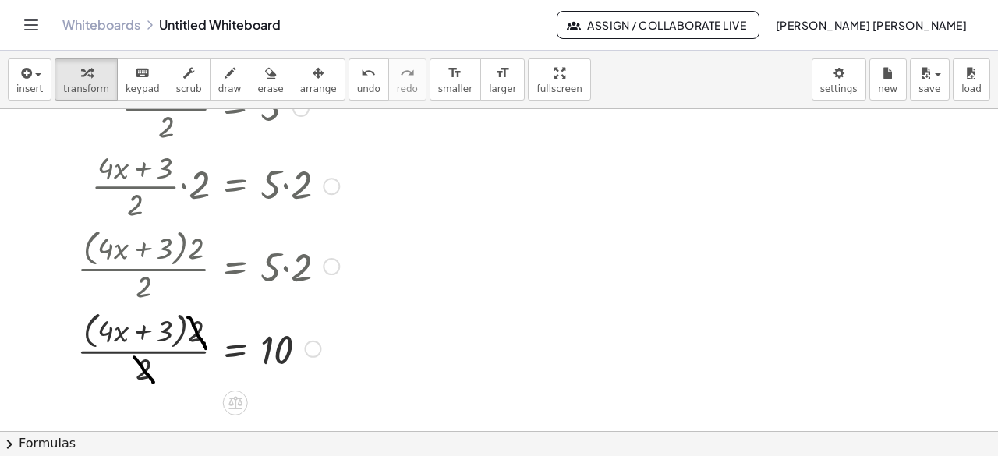
click at [252, 358] on div at bounding box center [208, 347] width 278 height 83
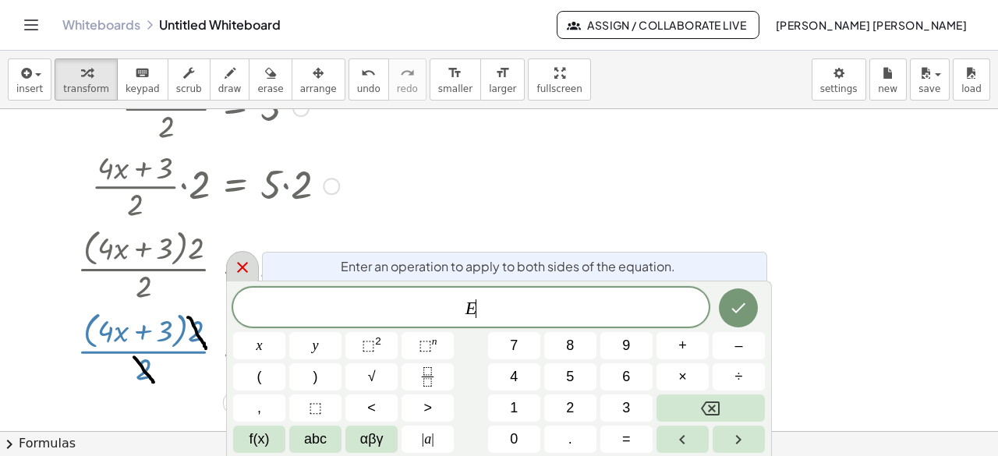
click at [235, 267] on icon at bounding box center [242, 267] width 19 height 19
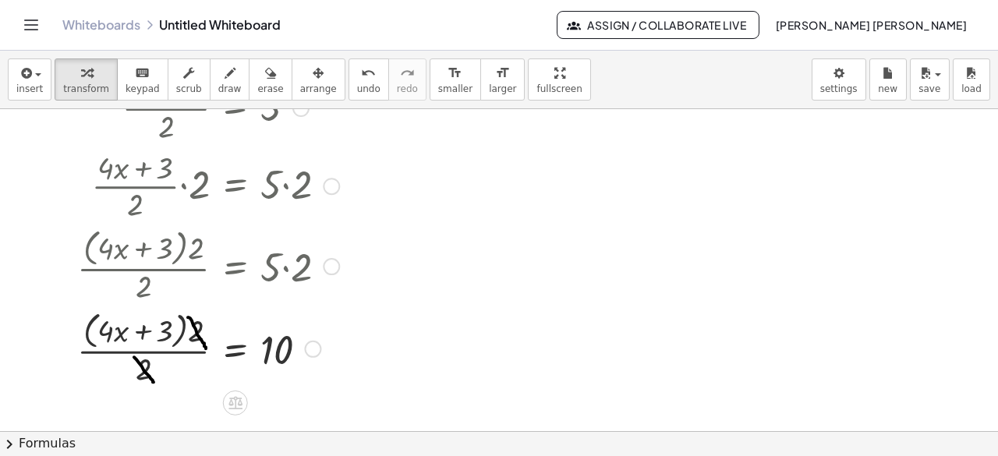
click at [170, 335] on div at bounding box center [208, 347] width 278 height 83
click at [154, 328] on div at bounding box center [208, 347] width 278 height 83
click at [144, 363] on div at bounding box center [208, 347] width 278 height 83
drag, startPoint x: 197, startPoint y: 332, endPoint x: 139, endPoint y: 322, distance: 58.6
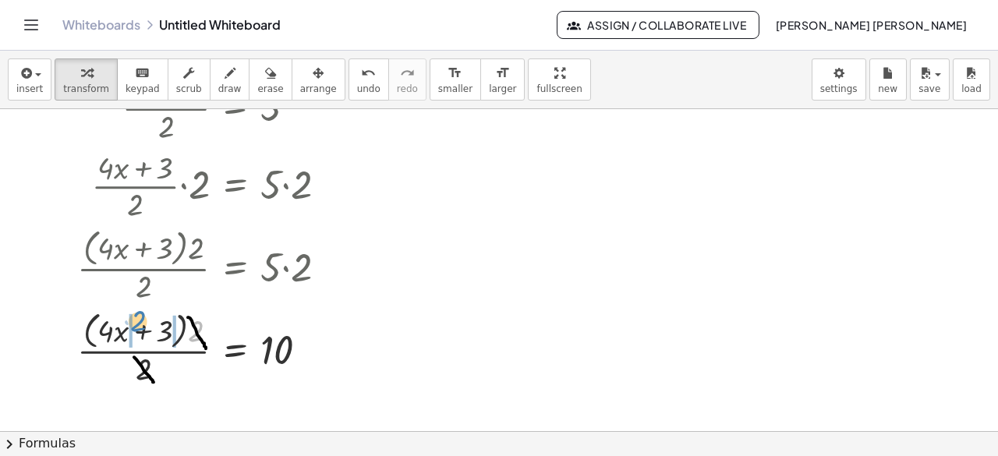
click at [139, 322] on div at bounding box center [208, 347] width 278 height 83
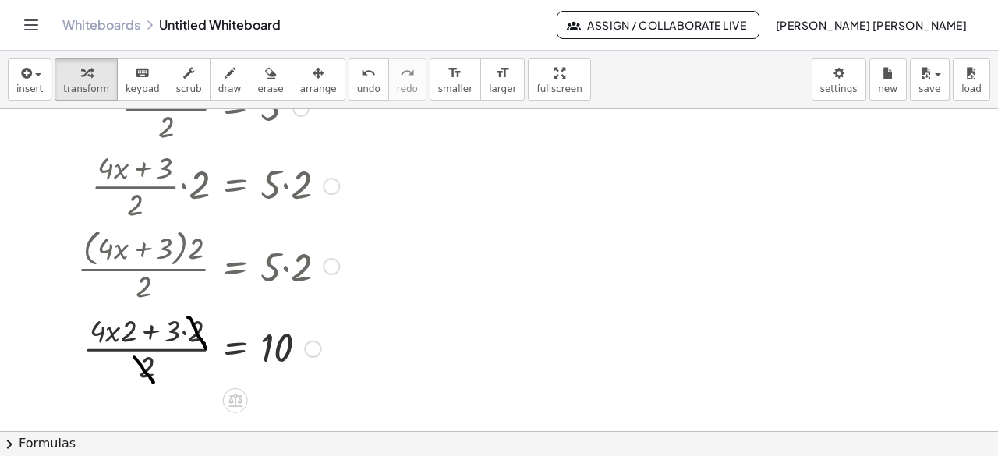
click at [129, 333] on div at bounding box center [208, 347] width 278 height 78
click at [103, 327] on div at bounding box center [208, 347] width 278 height 78
click at [176, 331] on div at bounding box center [208, 347] width 278 height 78
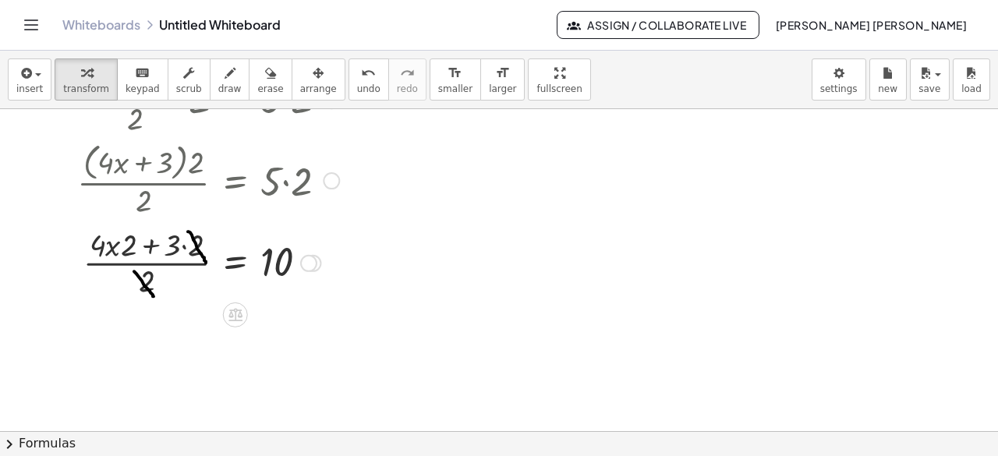
scroll to position [234, 0]
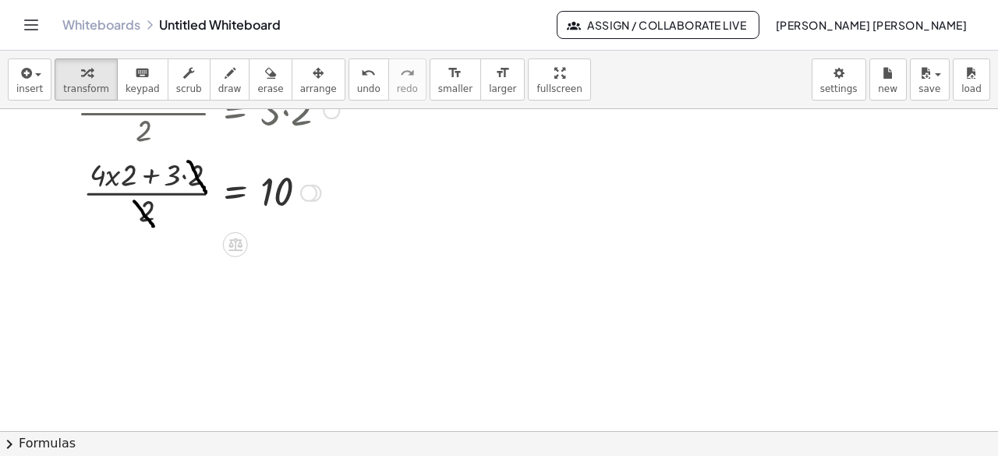
click at [192, 176] on div at bounding box center [208, 191] width 278 height 78
click at [176, 178] on div at bounding box center [208, 191] width 278 height 78
click at [136, 171] on div at bounding box center [208, 191] width 278 height 78
click at [155, 175] on div at bounding box center [208, 191] width 278 height 78
click at [122, 175] on div at bounding box center [208, 191] width 278 height 78
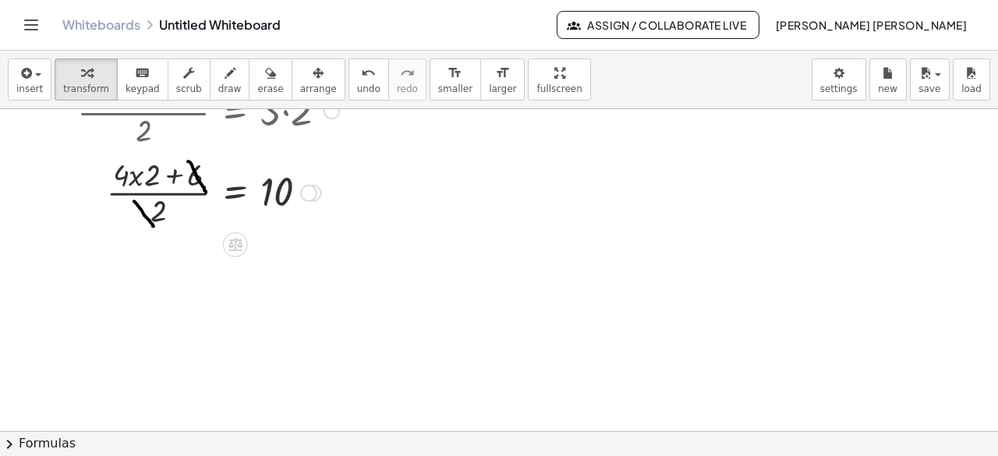
click at [145, 174] on div at bounding box center [208, 191] width 278 height 78
click at [177, 213] on div at bounding box center [208, 191] width 278 height 78
click at [260, 192] on div at bounding box center [208, 191] width 278 height 78
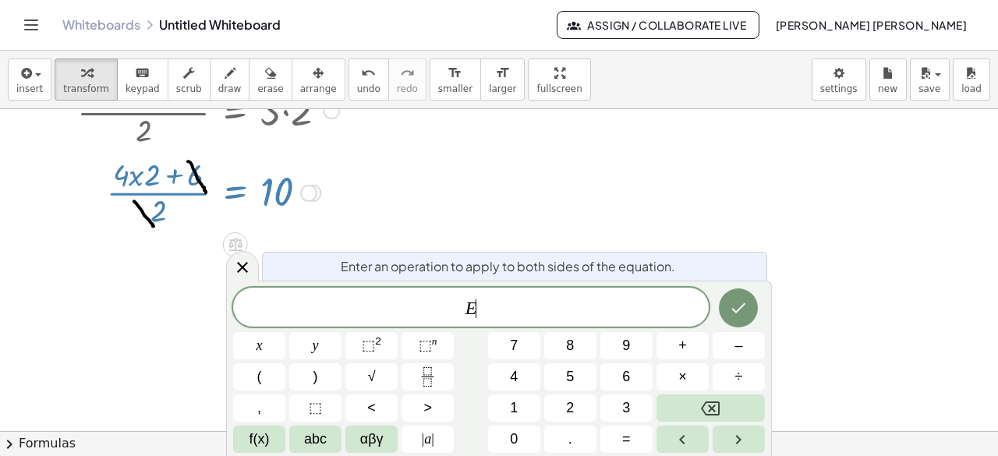
click at [148, 211] on div at bounding box center [208, 191] width 278 height 78
click at [236, 267] on icon at bounding box center [242, 267] width 19 height 19
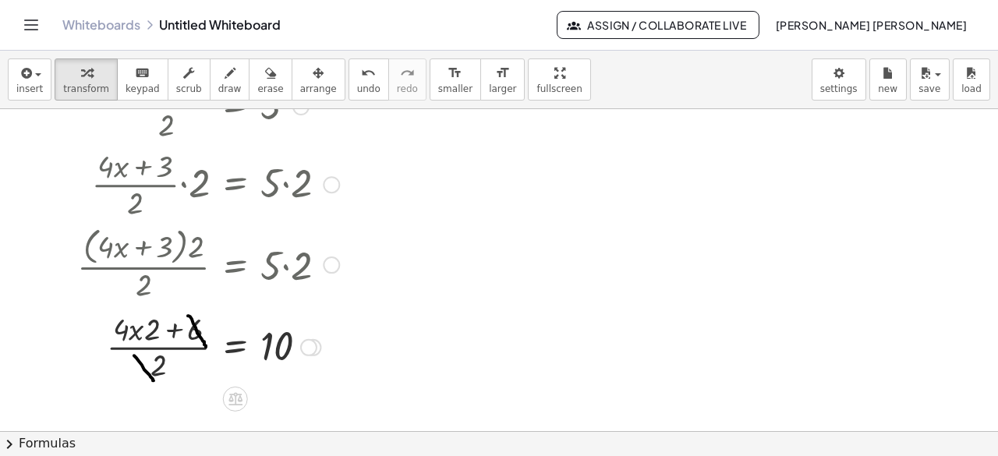
scroll to position [0, 0]
